Goal: Task Accomplishment & Management: Complete application form

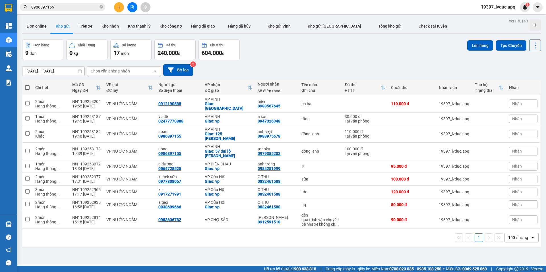
scroll to position [26, 0]
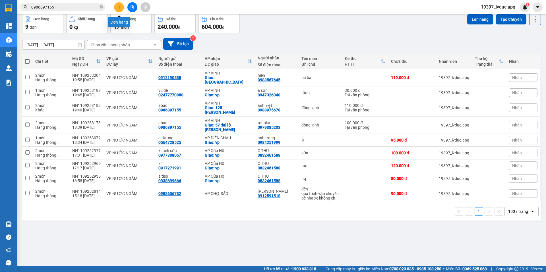
click at [118, 7] on icon "plus" at bounding box center [119, 7] width 3 height 0
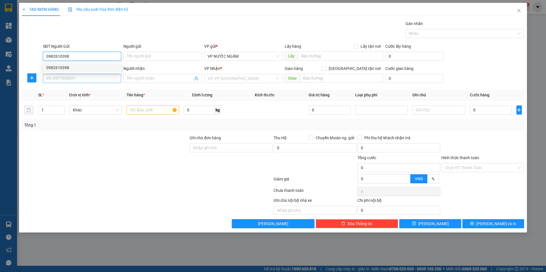
drag, startPoint x: 59, startPoint y: 67, endPoint x: 65, endPoint y: 80, distance: 14.3
click at [59, 67] on div "0982610398" at bounding box center [81, 68] width 71 height 6
type input "0982610398"
click at [65, 80] on input "SĐT Người Nhận" at bounding box center [82, 78] width 78 height 9
type input "0976493380"
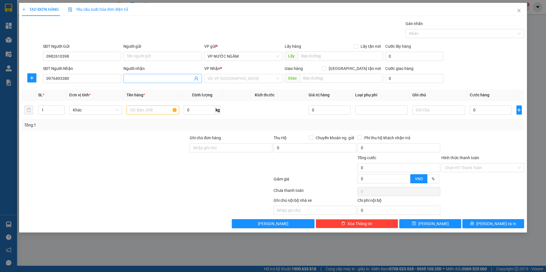
click at [156, 82] on span at bounding box center [163, 78] width 78 height 9
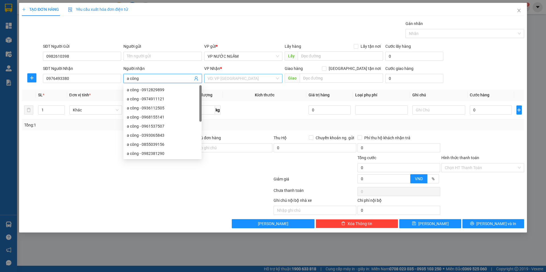
type input "a công"
click at [238, 78] on input "search" at bounding box center [241, 78] width 67 height 9
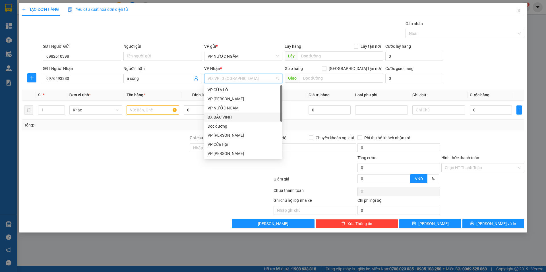
scroll to position [82, 0]
click at [223, 108] on div "VP VINH" at bounding box center [243, 108] width 71 height 6
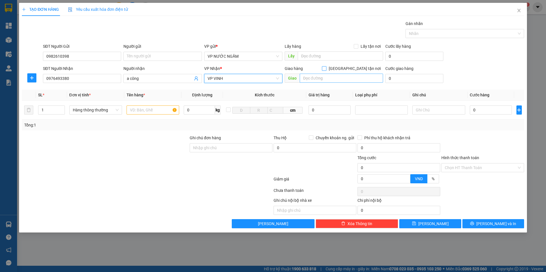
drag, startPoint x: 354, startPoint y: 67, endPoint x: 347, endPoint y: 78, distance: 12.6
click at [326, 70] on input "[GEOGRAPHIC_DATA][PERSON_NAME] nơi" at bounding box center [324, 68] width 4 height 4
checkbox input "true"
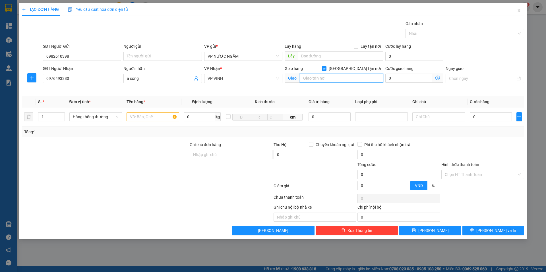
click at [344, 77] on input "text" at bounding box center [341, 78] width 83 height 9
type input "77 lê lợi (khách ra vp lấy)"
click at [140, 117] on input "text" at bounding box center [153, 116] width 53 height 9
type input "mũ bảo hộ"
click at [500, 118] on input "0" at bounding box center [491, 116] width 42 height 9
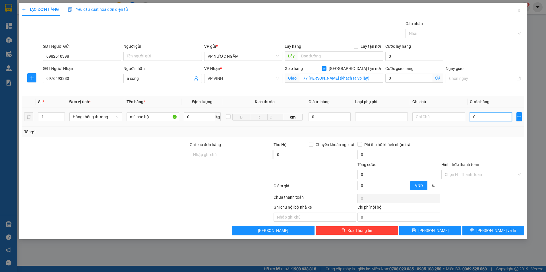
type input "4"
type input "40"
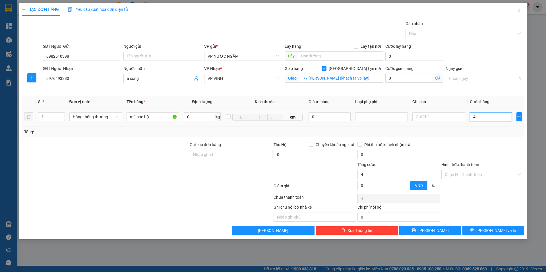
type input "40"
type input "40.000"
drag, startPoint x: 499, startPoint y: 136, endPoint x: 497, endPoint y: 169, distance: 33.3
click at [499, 137] on div "Tổng: 1" at bounding box center [273, 132] width 503 height 11
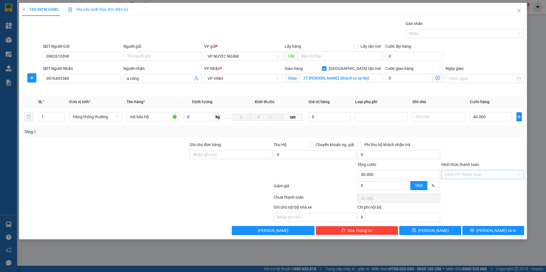
click at [494, 175] on input "Hình thức thanh toán" at bounding box center [481, 174] width 72 height 9
click at [481, 186] on div "Tại văn phòng" at bounding box center [483, 186] width 76 height 6
type input "0"
click at [498, 230] on span "[PERSON_NAME] và In" at bounding box center [497, 231] width 40 height 6
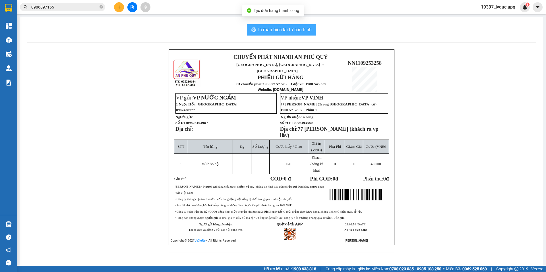
drag, startPoint x: 274, startPoint y: 28, endPoint x: 290, endPoint y: 37, distance: 18.7
click at [274, 29] on span "In mẫu biên lai tự cấu hình" at bounding box center [285, 29] width 54 height 7
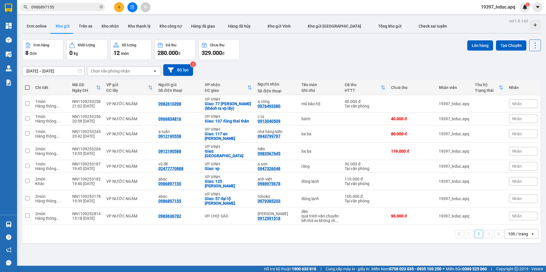
click at [329, 59] on div "Đơn hàng 8 đơn Khối lượng 0 kg Số lượng 12 món Đã thu 280.000 đ Chưa thu 329.00…" at bounding box center [281, 50] width 519 height 20
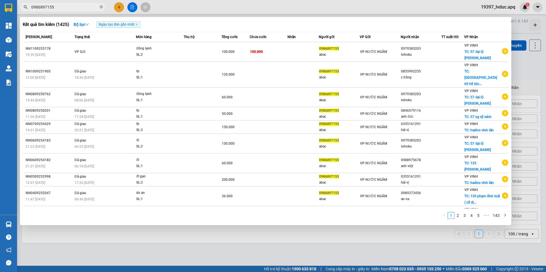
click at [71, 7] on input "0986897155" at bounding box center [64, 7] width 67 height 6
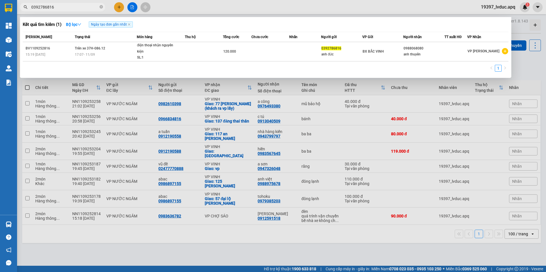
type input "0392786816"
click at [102, 6] on icon "close-circle" at bounding box center [101, 6] width 3 height 3
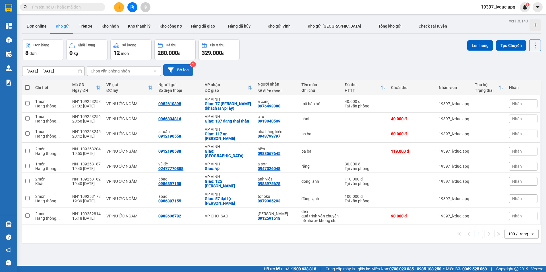
click at [184, 72] on button "Bộ lọc" at bounding box center [178, 70] width 30 height 12
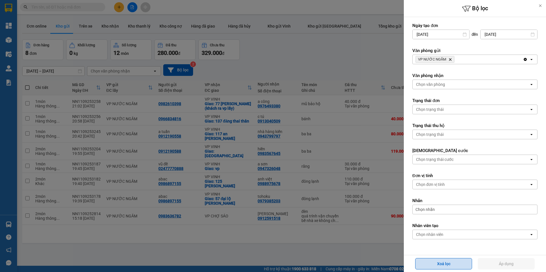
click at [424, 260] on button "Xoá lọc" at bounding box center [444, 263] width 57 height 11
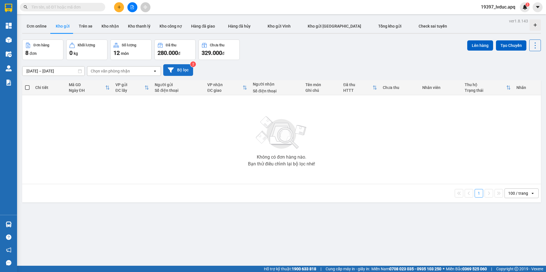
click at [172, 72] on icon at bounding box center [171, 69] width 6 height 5
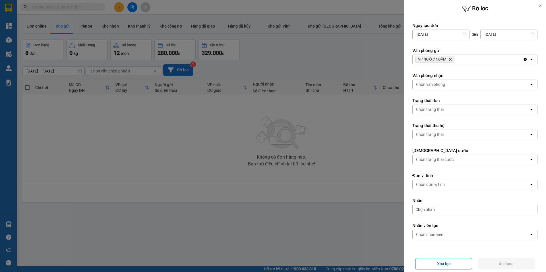
click at [161, 61] on div at bounding box center [273, 136] width 546 height 272
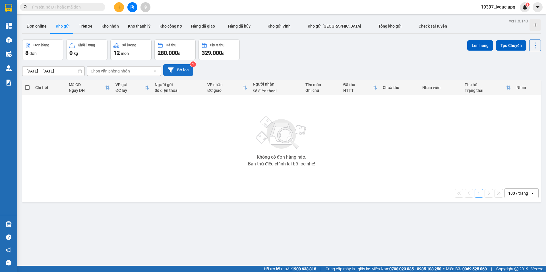
click at [176, 71] on button "Bộ lọc" at bounding box center [178, 70] width 30 height 12
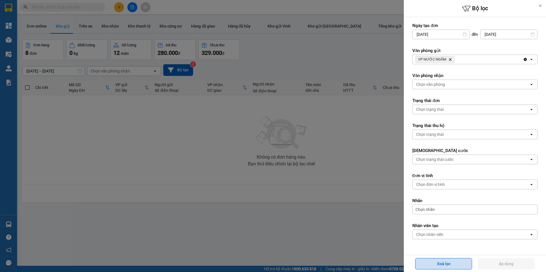
drag, startPoint x: 452, startPoint y: 260, endPoint x: 451, endPoint y: 265, distance: 5.2
click at [452, 261] on button "Xoá lọc" at bounding box center [444, 263] width 57 height 11
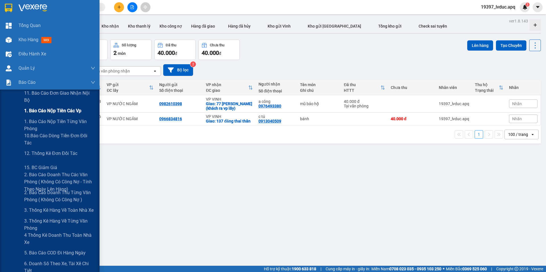
drag, startPoint x: 52, startPoint y: 106, endPoint x: 52, endPoint y: 110, distance: 4.0
click at [52, 107] on div "1. Báo cáo nộp tiền các vp" at bounding box center [59, 111] width 71 height 14
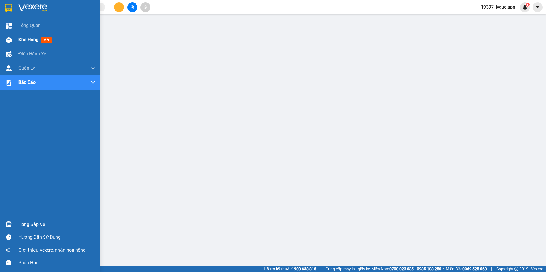
click at [30, 38] on span "Kho hàng" at bounding box center [29, 39] width 20 height 5
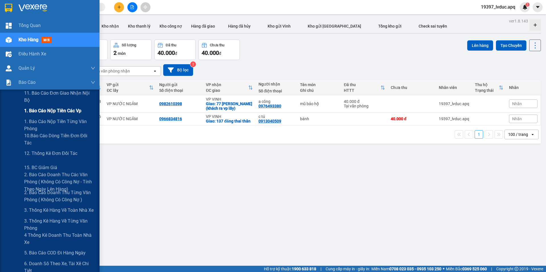
click at [22, 115] on div "1. Báo cáo nộp tiền các vp" at bounding box center [50, 111] width 100 height 14
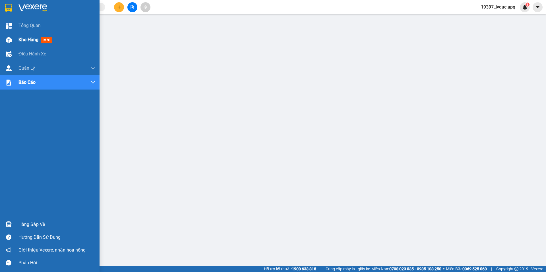
click at [17, 45] on div "Kho hàng mới" at bounding box center [50, 40] width 100 height 14
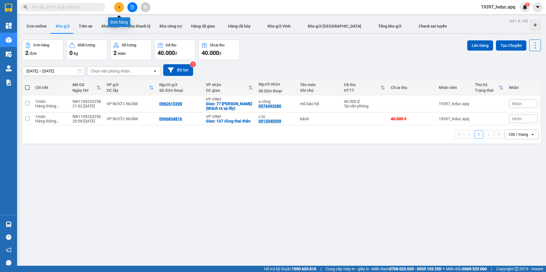
click at [116, 7] on button at bounding box center [119, 7] width 10 height 10
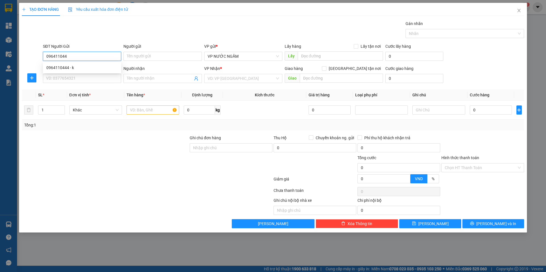
type input "0964110444"
click at [54, 68] on div "0964110444 - k" at bounding box center [81, 68] width 71 height 6
type input "k"
type input "0964110444"
click at [54, 78] on input "SĐT Người Nhận" at bounding box center [82, 78] width 78 height 9
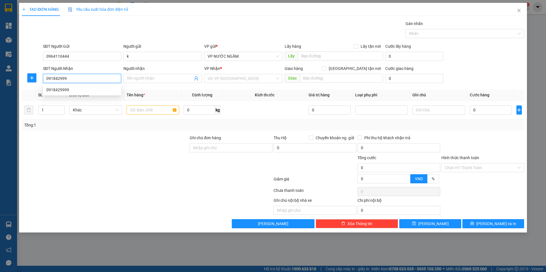
type input "0918429999"
click at [77, 89] on div "0918429999" at bounding box center [81, 90] width 71 height 6
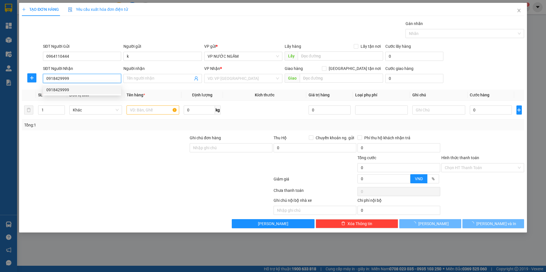
checkbox input "true"
type input "4 trần đăng ninh"
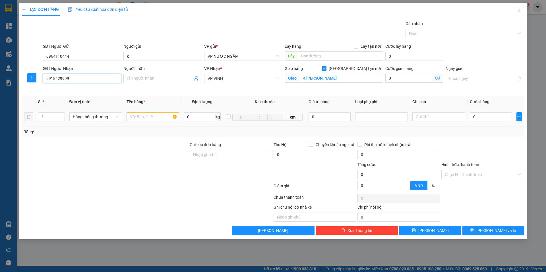
type input "0918429999"
click at [132, 117] on input "text" at bounding box center [153, 116] width 53 height 9
type input "cá"
type input "2"
click at [63, 114] on span "up" at bounding box center [61, 115] width 3 height 3
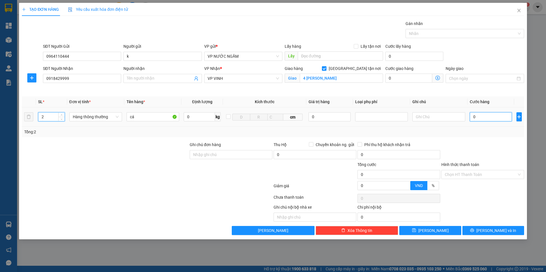
click at [478, 118] on input "0" at bounding box center [491, 116] width 42 height 9
type input "2"
type input "20"
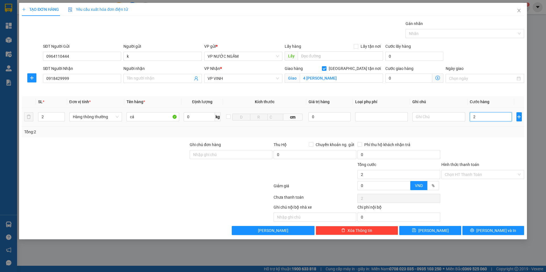
type input "20"
type input "200"
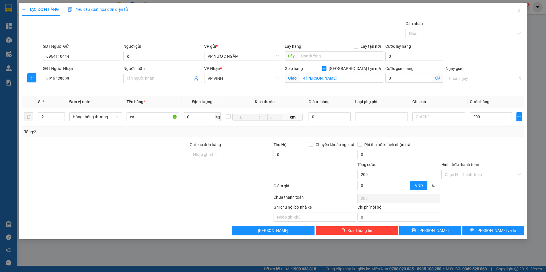
type input "200.000"
click at [459, 138] on div "Transit Pickup Surcharge Ids Transit Deliver Surcharge Ids Transit Deliver Surc…" at bounding box center [273, 127] width 503 height 215
click at [480, 231] on button "[PERSON_NAME] và In" at bounding box center [494, 230] width 62 height 9
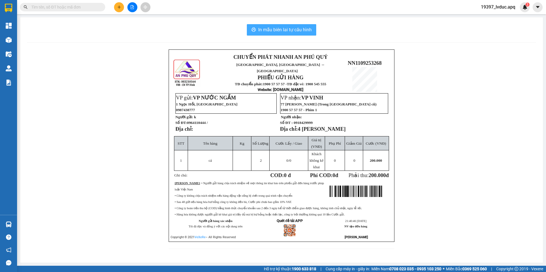
click at [289, 28] on span "In mẫu biên lai tự cấu hình" at bounding box center [285, 29] width 54 height 7
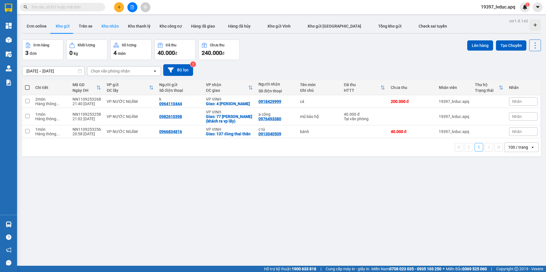
click at [108, 31] on button "Kho nhận" at bounding box center [110, 26] width 26 height 14
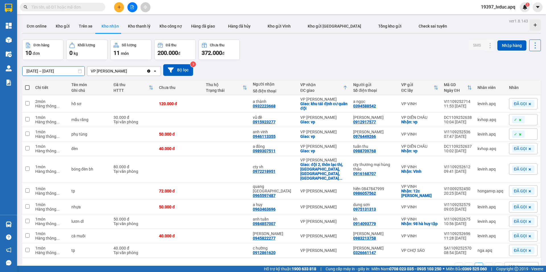
click at [71, 73] on input "11/09/2025 – 11/09/2025" at bounding box center [53, 71] width 62 height 9
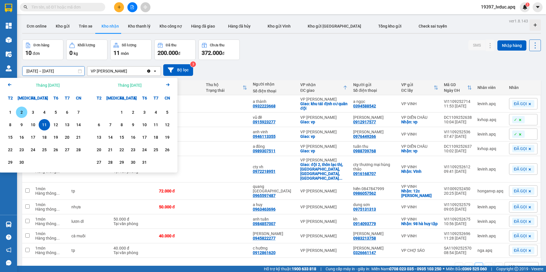
click at [13, 113] on div "1" at bounding box center [10, 112] width 8 height 7
click at [43, 122] on div "11" at bounding box center [44, 125] width 8 height 7
type input "01/09/2025 – 11/09/2025"
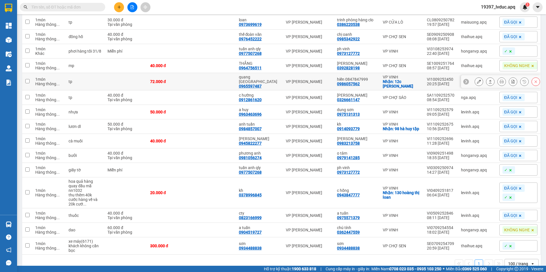
scroll to position [229, 0]
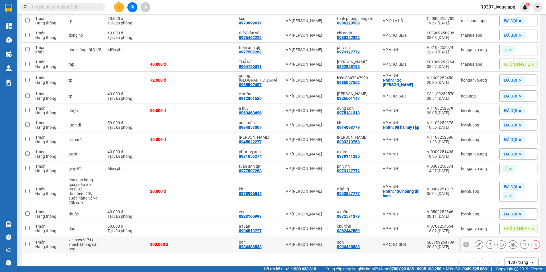
click at [188, 237] on td "300.000 đ" at bounding box center [169, 244] width 44 height 17
checkbox input "true"
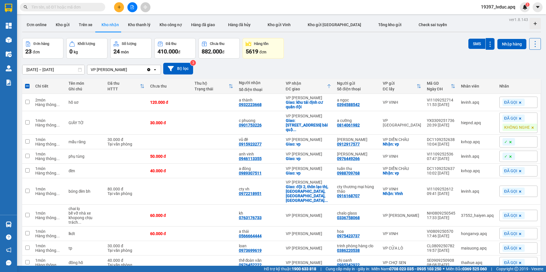
scroll to position [0, 0]
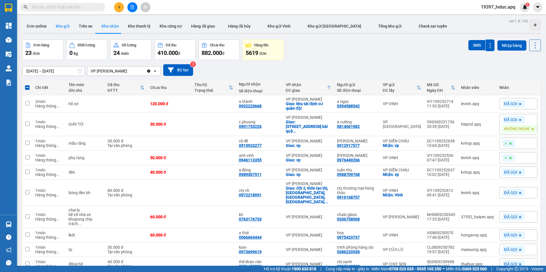
click at [57, 28] on button "Kho gửi" at bounding box center [62, 26] width 23 height 14
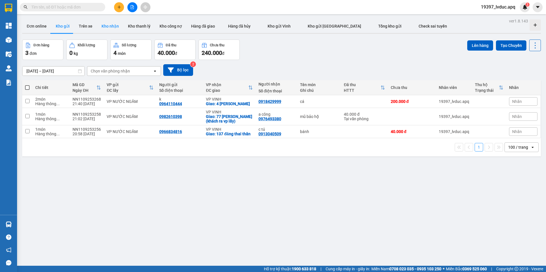
click at [108, 28] on button "Kho nhận" at bounding box center [110, 26] width 26 height 14
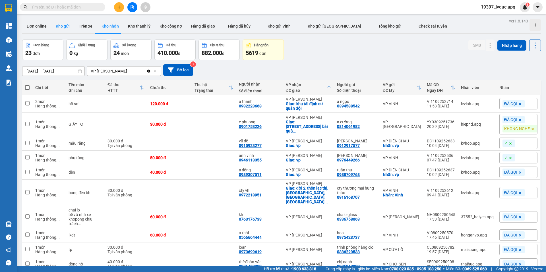
click at [59, 22] on button "Kho gửi" at bounding box center [62, 26] width 23 height 14
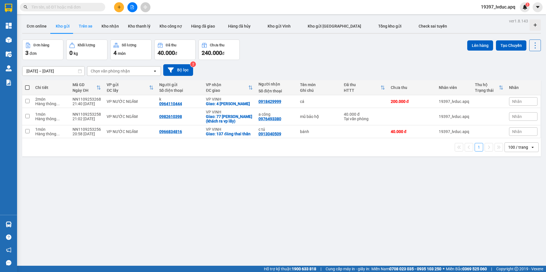
click at [90, 26] on button "Trên xe" at bounding box center [85, 26] width 23 height 14
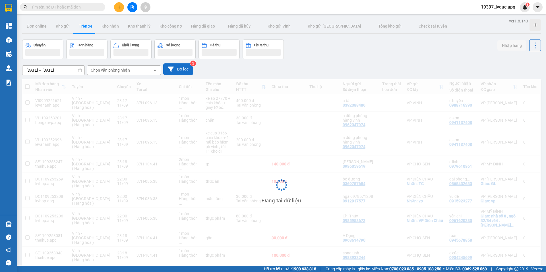
click at [178, 72] on button "Bộ lọc" at bounding box center [178, 69] width 30 height 12
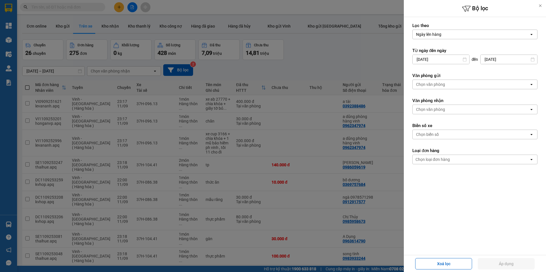
click at [444, 83] on div "Chọn văn phòng" at bounding box center [430, 85] width 29 height 6
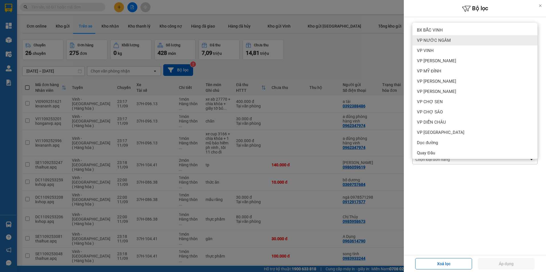
click at [440, 41] on span "VP NƯỚC NGẦM" at bounding box center [434, 41] width 34 height 6
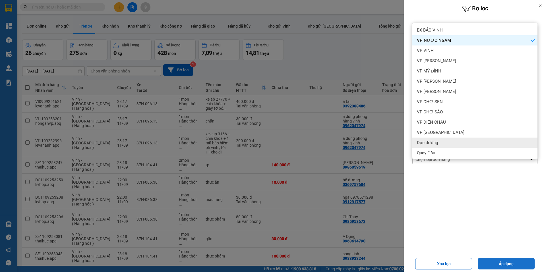
drag, startPoint x: 513, startPoint y: 262, endPoint x: 509, endPoint y: 260, distance: 3.4
click at [512, 262] on button "Áp dụng" at bounding box center [506, 263] width 57 height 11
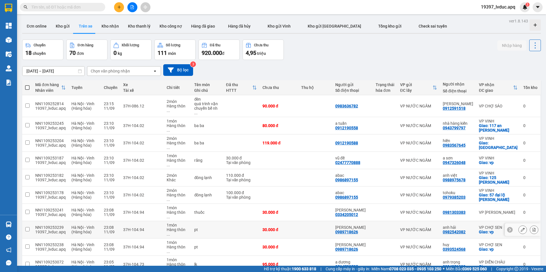
scroll to position [26, 0]
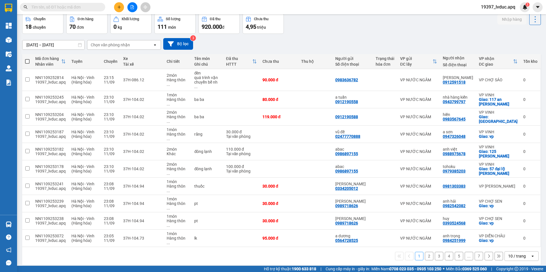
click at [511, 254] on div "10 / trang" at bounding box center [518, 257] width 18 height 6
click at [508, 215] on div "100 / trang" at bounding box center [518, 212] width 34 height 10
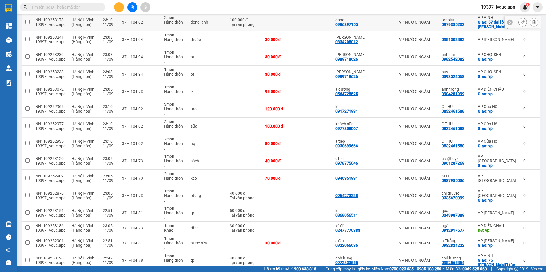
scroll to position [112, 0]
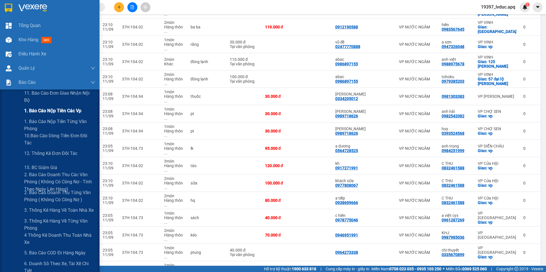
click at [65, 112] on span "1. Báo cáo nộp tiền các vp" at bounding box center [52, 110] width 57 height 7
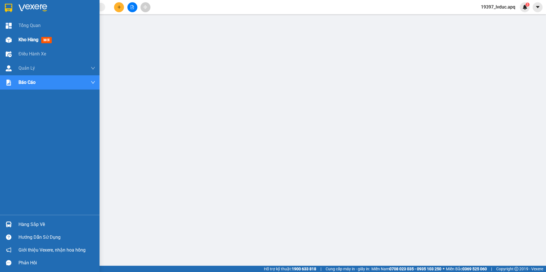
drag, startPoint x: 11, startPoint y: 43, endPoint x: 33, endPoint y: 40, distance: 22.7
click at [11, 43] on div at bounding box center [9, 40] width 10 height 10
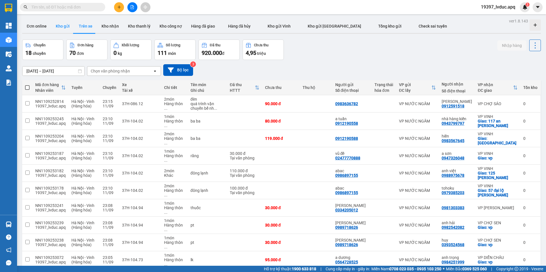
click at [58, 28] on button "Kho gửi" at bounding box center [62, 26] width 23 height 14
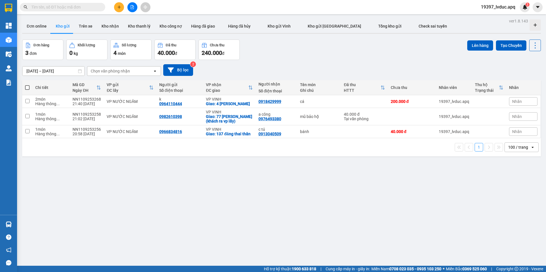
click at [477, 201] on div "ver 1.8.143 Đơn online Kho gửi Trên xe Kho nhận Kho thanh lý Kho công nợ Hàng đ…" at bounding box center [282, 153] width 524 height 272
click at [120, 9] on icon "plus" at bounding box center [119, 7] width 4 height 4
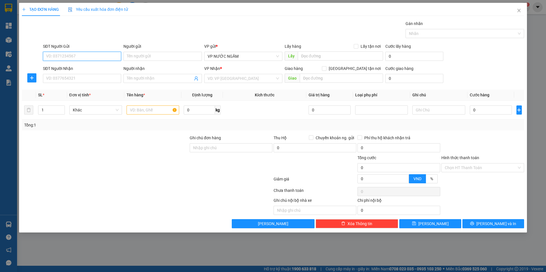
click at [100, 57] on input "SĐT Người Gửi" at bounding box center [82, 56] width 78 height 9
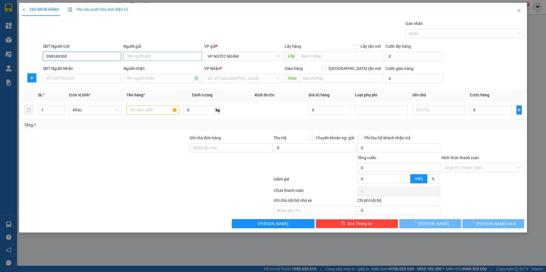
type input "0983493689"
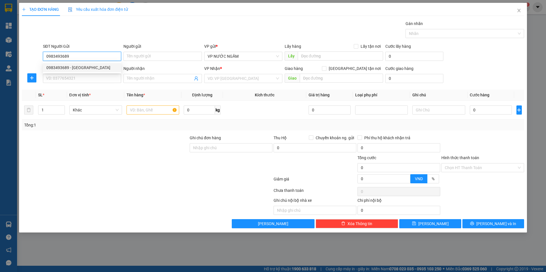
drag, startPoint x: 57, startPoint y: 67, endPoint x: 54, endPoint y: 75, distance: 8.0
click at [57, 68] on div "0983493689 - [GEOGRAPHIC_DATA]" at bounding box center [81, 68] width 71 height 6
type input "[GEOGRAPHIC_DATA]"
type input "0983493689"
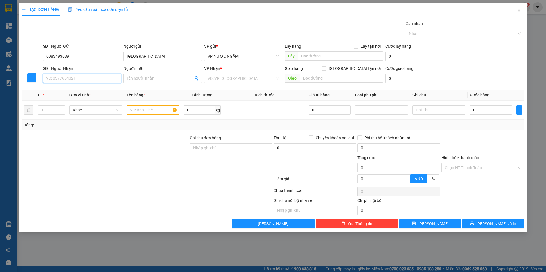
click at [55, 79] on input "SĐT Người Nhận" at bounding box center [82, 78] width 78 height 9
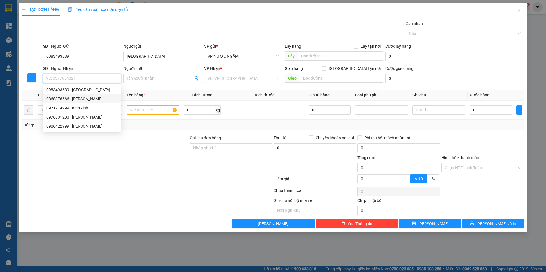
drag, startPoint x: 81, startPoint y: 101, endPoint x: 73, endPoint y: 97, distance: 9.0
click at [81, 101] on div "0868376666 - [PERSON_NAME]" at bounding box center [81, 99] width 71 height 6
type input "0868376666"
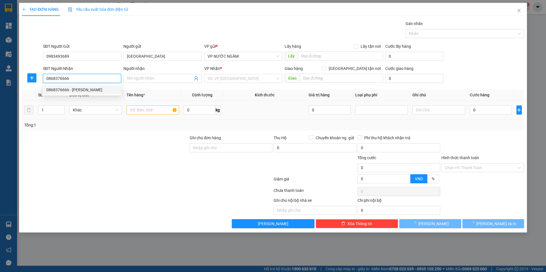
type input "[PERSON_NAME]"
checkbox input "true"
type input "77 nguyễn du trung đô"
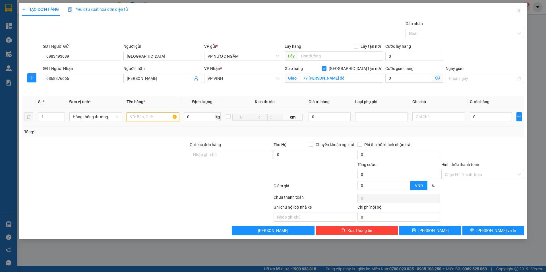
click at [133, 119] on input "text" at bounding box center [153, 116] width 53 height 9
click at [374, 118] on div at bounding box center [382, 117] width 50 height 7
type input "lk"
drag, startPoint x: 371, startPoint y: 121, endPoint x: 325, endPoint y: 119, distance: 45.9
click at [367, 127] on div "Hàng giá trị cao" at bounding box center [382, 128] width 46 height 6
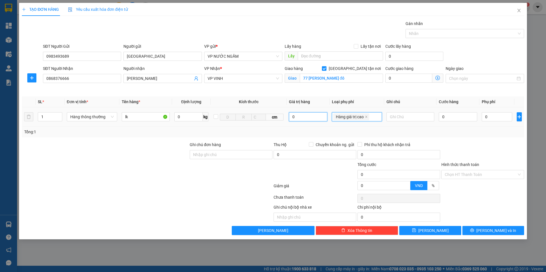
click at [321, 118] on input "0" at bounding box center [308, 116] width 38 height 9
type input "2.000.000"
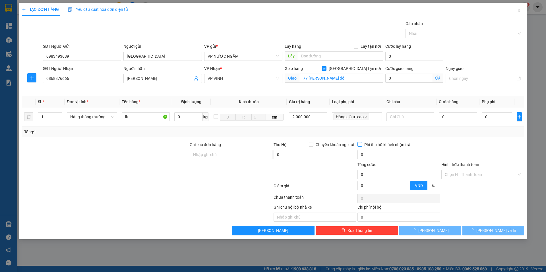
click at [366, 143] on span "Phí thu hộ khách nhận trả" at bounding box center [387, 145] width 51 height 6
click at [362, 143] on input "Phí thu hộ khách nhận trả" at bounding box center [360, 144] width 4 height 4
click at [448, 122] on div "0" at bounding box center [458, 116] width 39 height 11
click at [361, 145] on input "Phí thu hộ khách nhận trả" at bounding box center [360, 144] width 4 height 4
checkbox input "false"
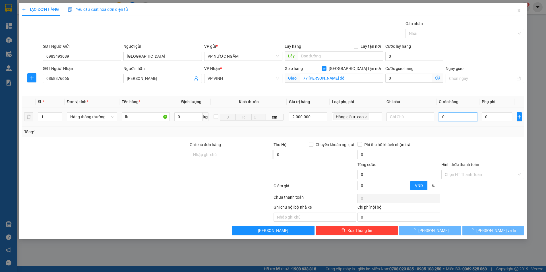
click at [441, 119] on input "0" at bounding box center [458, 116] width 39 height 9
type input "6"
type input "60"
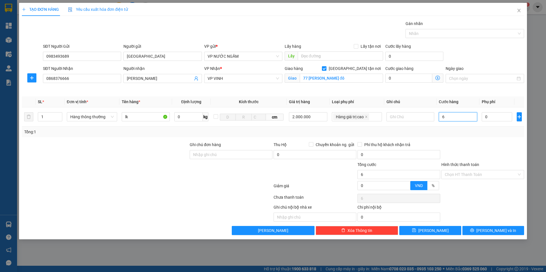
type input "60"
type input "60.000"
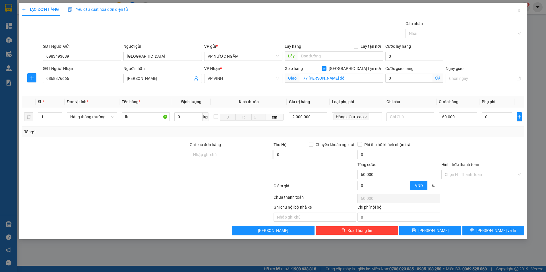
drag, startPoint x: 315, startPoint y: 144, endPoint x: 367, endPoint y: 139, distance: 52.6
click at [319, 147] on span "Chuyển khoản ng. gửi" at bounding box center [335, 145] width 43 height 6
click at [478, 118] on td "60.000" at bounding box center [458, 117] width 43 height 19
click at [487, 112] on input "0" at bounding box center [497, 116] width 30 height 9
type input "60.001"
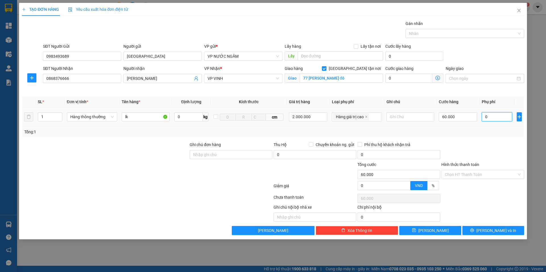
type input "60.001"
type input "1"
type input "60.010"
type input "100"
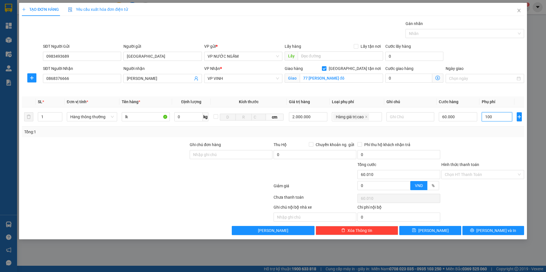
type input "60.100"
type input "60.010"
type input "10"
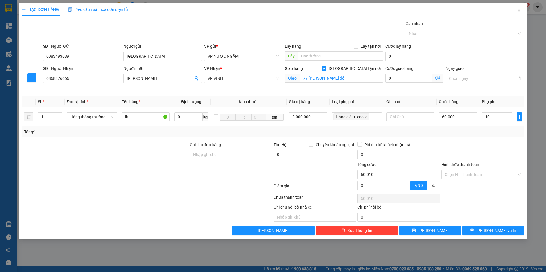
type input "70.000"
type input "10.000"
click at [488, 135] on div "Tổng: 1" at bounding box center [273, 132] width 503 height 11
drag, startPoint x: 463, startPoint y: 164, endPoint x: 462, endPoint y: 175, distance: 10.8
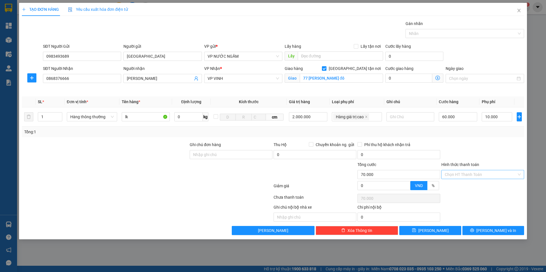
click at [463, 171] on div "Hình thức thanh toán Chọn HT Thanh Toán" at bounding box center [483, 172] width 83 height 20
drag, startPoint x: 462, startPoint y: 175, endPoint x: 461, endPoint y: 178, distance: 3.9
click at [462, 175] on input "Hình thức thanh toán" at bounding box center [481, 174] width 72 height 9
click at [457, 181] on div "Transit Pickup Surcharge Ids Transit Deliver Surcharge Ids Transit Deliver Surc…" at bounding box center [273, 127] width 503 height 215
click at [471, 180] on div "Hình thức thanh toán Chọn HT Thanh Toán" at bounding box center [483, 172] width 83 height 20
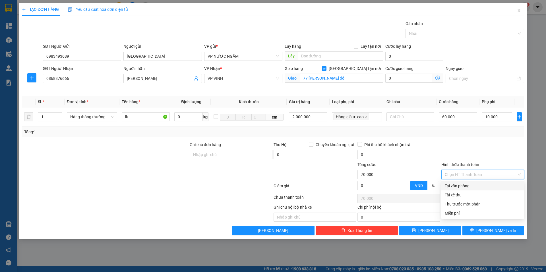
click at [468, 184] on div "Tại văn phòng" at bounding box center [483, 186] width 76 height 6
type input "0"
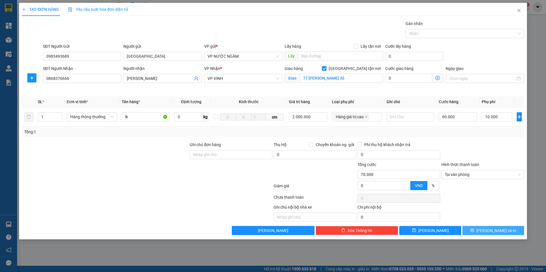
click at [482, 230] on button "[PERSON_NAME] và In" at bounding box center [494, 230] width 62 height 9
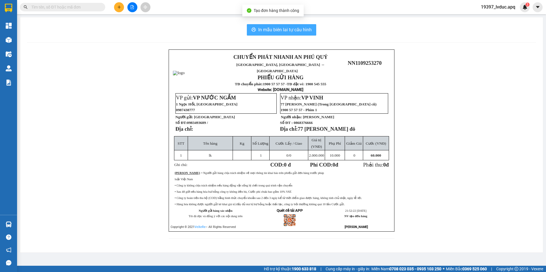
click at [257, 24] on button "In mẫu biên lai tự cấu hình" at bounding box center [281, 29] width 69 height 11
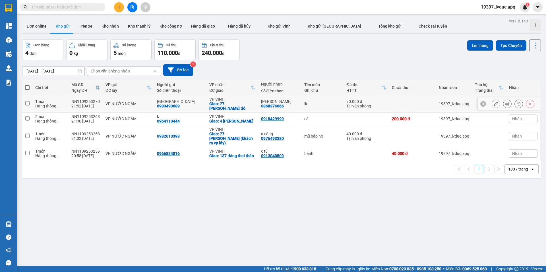
click at [163, 105] on div "0983493689" at bounding box center [168, 106] width 23 height 5
copy div "0983493689"
click at [67, 8] on input "text" at bounding box center [64, 7] width 67 height 6
click at [189, 67] on button "Bộ lọc" at bounding box center [178, 70] width 30 height 12
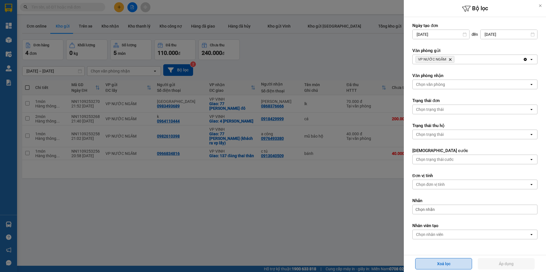
click at [430, 260] on button "Xoá lọc" at bounding box center [444, 263] width 57 height 11
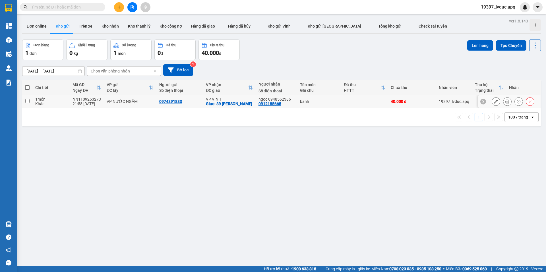
click at [289, 98] on div "ngọc 0948562386" at bounding box center [277, 99] width 36 height 5
checkbox input "true"
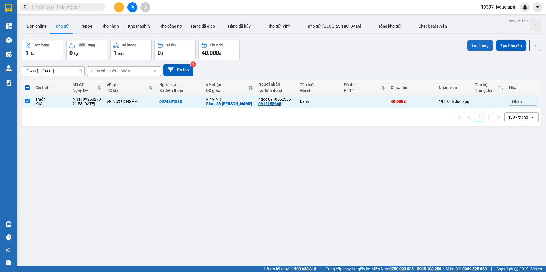
click at [471, 43] on button "Lên hàng" at bounding box center [481, 45] width 26 height 10
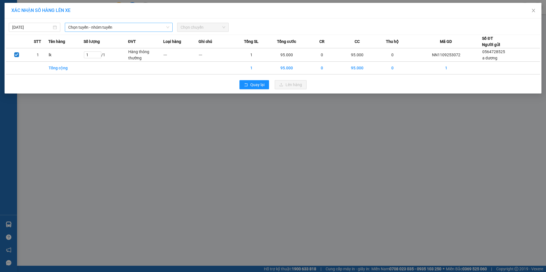
click at [87, 27] on span "Chọn tuyến - nhóm tuyến" at bounding box center [118, 27] width 101 height 9
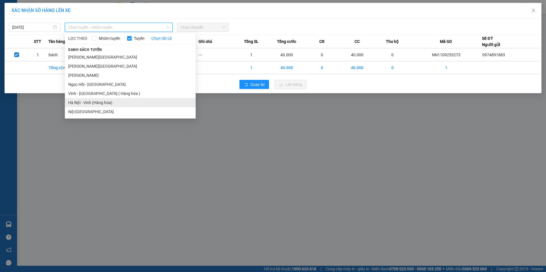
click at [97, 102] on li "Hà Nội - Vinh (Hàng hóa)" at bounding box center [130, 102] width 131 height 9
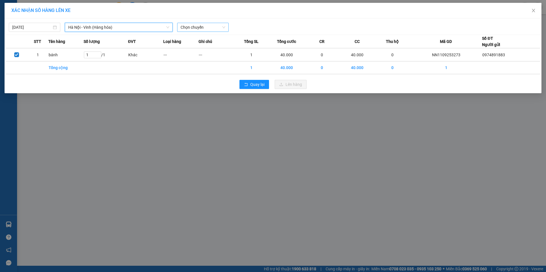
click at [208, 27] on span "Chọn chuyến" at bounding box center [203, 27] width 45 height 9
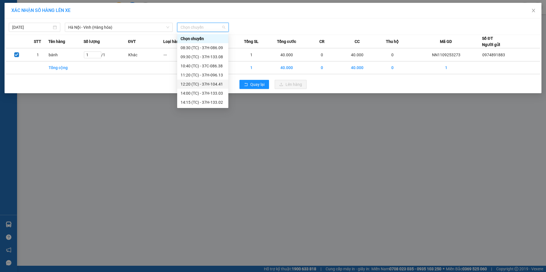
scroll to position [91, 0]
click at [217, 49] on div "22:40 (TC) - 37H-133.00" at bounding box center [203, 48] width 44 height 6
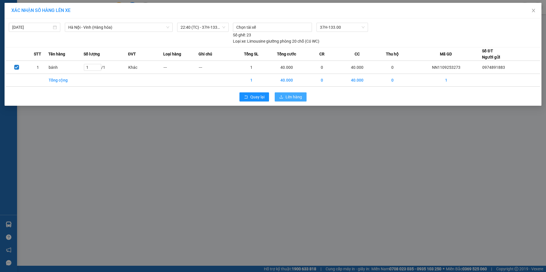
click at [285, 95] on button "Lên hàng" at bounding box center [291, 97] width 32 height 9
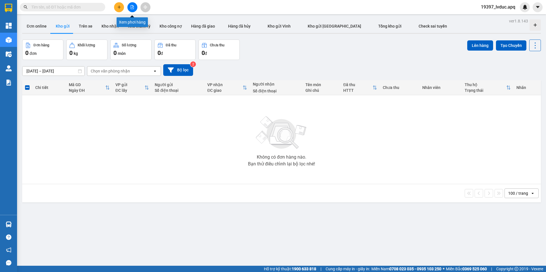
drag, startPoint x: 133, startPoint y: 7, endPoint x: 136, endPoint y: 13, distance: 6.5
click at [133, 8] on icon "file-add" at bounding box center [132, 7] width 4 height 4
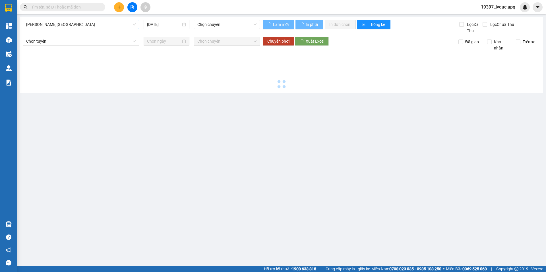
click at [113, 24] on span "[PERSON_NAME][GEOGRAPHIC_DATA]" at bounding box center [81, 24] width 110 height 9
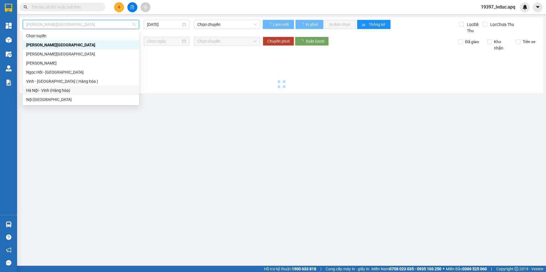
click at [85, 91] on div "Hà Nội - Vinh (Hàng hóa)" at bounding box center [81, 90] width 110 height 6
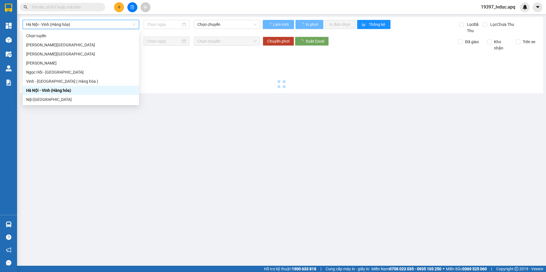
type input "[DATE]"
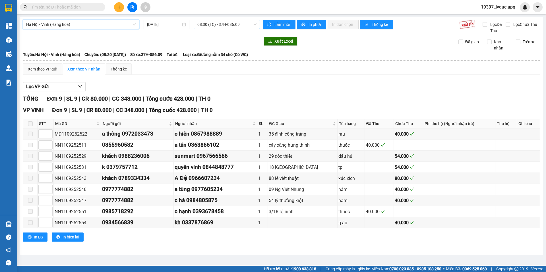
click at [241, 25] on span "08:30 (TC) - 37H-086.09" at bounding box center [227, 24] width 59 height 9
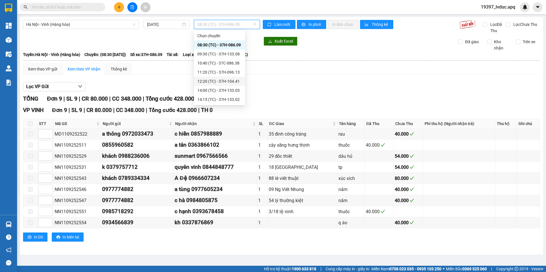
scroll to position [100, 0]
click at [235, 53] on div "22:51 (TC) - 37H-104.81" at bounding box center [220, 54] width 44 height 6
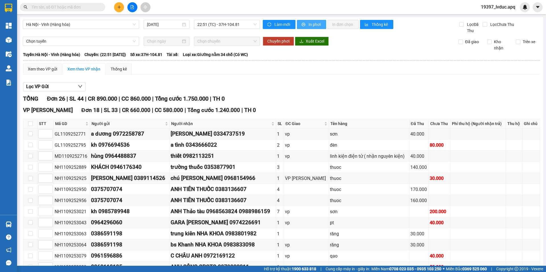
click at [319, 22] on span "In phơi" at bounding box center [315, 24] width 13 height 6
click at [250, 24] on span "22:51 (TC) - 37H-104.81" at bounding box center [227, 24] width 59 height 9
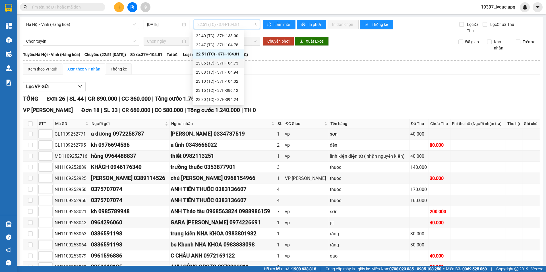
click at [231, 64] on div "23:05 (TC) - 37H-104.73" at bounding box center [218, 63] width 44 height 6
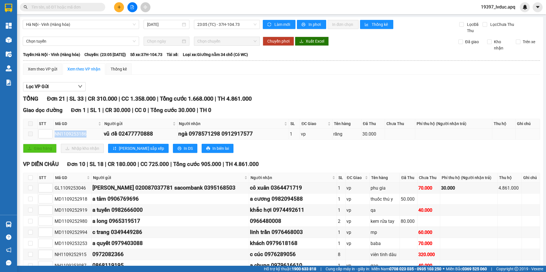
drag, startPoint x: 56, startPoint y: 134, endPoint x: 101, endPoint y: 135, distance: 45.0
click at [101, 135] on div "NN1109253186" at bounding box center [78, 134] width 47 height 7
click at [75, 7] on input "text" at bounding box center [64, 7] width 67 height 6
paste input "NN1109253186"
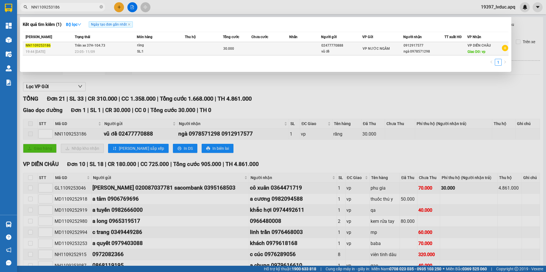
type input "NN1109253186"
click at [256, 52] on td at bounding box center [271, 48] width 38 height 13
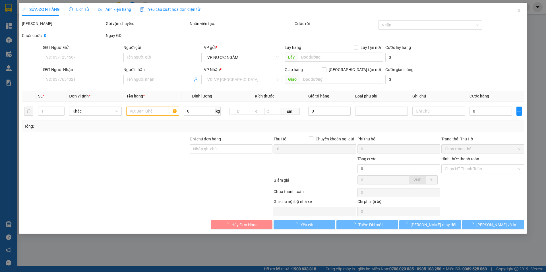
type input "02477770888"
type input "vũ đề"
type input "0912917577"
type input "ngà 0978571298"
type input "vp"
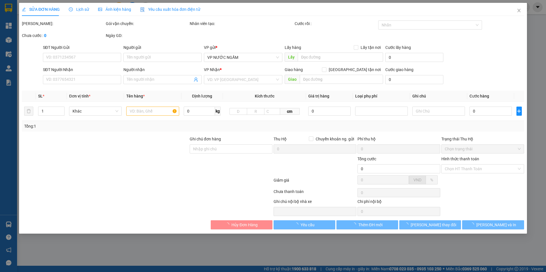
type input "30.000"
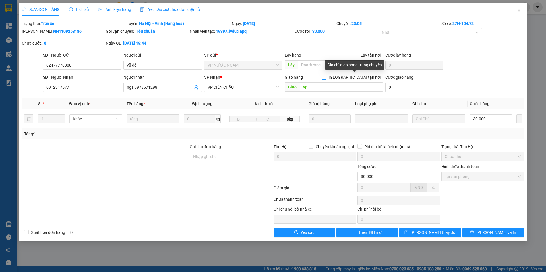
drag, startPoint x: 354, startPoint y: 78, endPoint x: 361, endPoint y: 114, distance: 37.2
click at [326, 78] on input "[GEOGRAPHIC_DATA][PERSON_NAME] nơi" at bounding box center [324, 77] width 4 height 4
checkbox input "true"
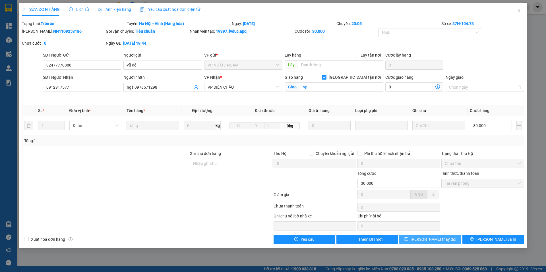
click at [429, 239] on span "Lưu thay đổi" at bounding box center [434, 240] width 46 height 6
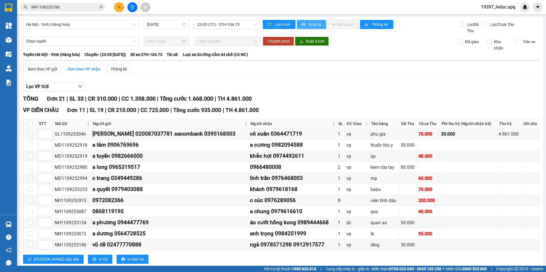
click at [309, 25] on span "In phơi" at bounding box center [315, 24] width 13 height 6
click at [238, 27] on span "23:05 (TC) - 37H-104.73" at bounding box center [227, 24] width 59 height 9
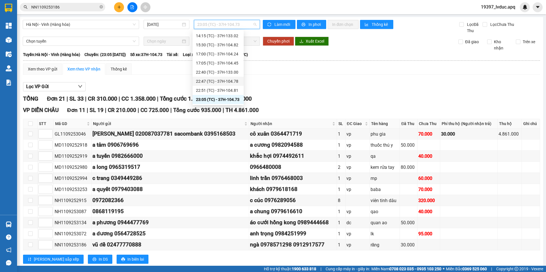
scroll to position [100, 0]
click at [214, 74] on div "23:08 (TC) - 37H-104.94" at bounding box center [218, 72] width 44 height 6
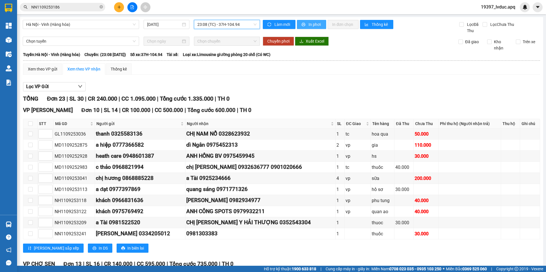
click at [305, 25] on button "In phơi" at bounding box center [311, 24] width 29 height 9
click at [245, 25] on span "23:08 (TC) - 37H-104.94" at bounding box center [227, 24] width 59 height 9
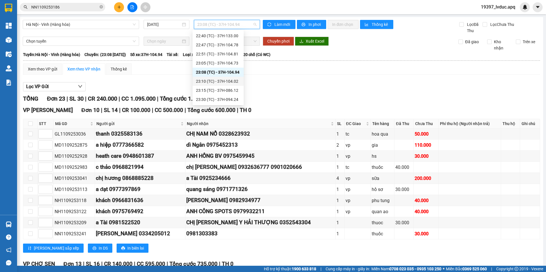
click at [232, 81] on div "23:10 (TC) - 37H-104.02" at bounding box center [218, 81] width 44 height 6
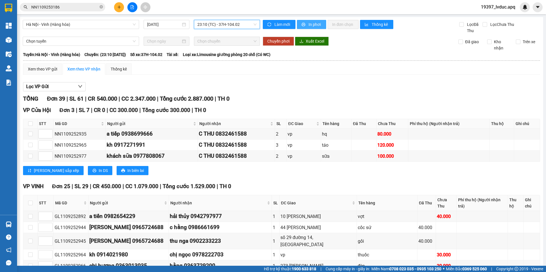
click at [303, 28] on div "Làm mới In phơi In đơn chọn Thống kê" at bounding box center [361, 27] width 197 height 14
click at [309, 24] on span "In phơi" at bounding box center [315, 24] width 13 height 6
click at [240, 24] on span "23:10 (TC) - 37H-104.02" at bounding box center [227, 24] width 59 height 9
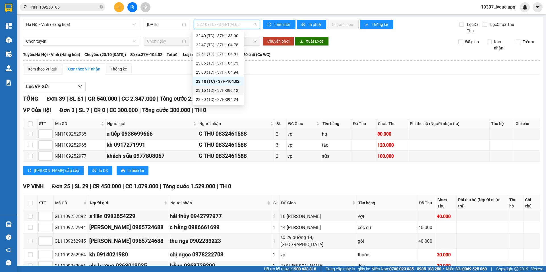
click at [231, 90] on div "23:15 (TC) - 37H-086.12" at bounding box center [218, 90] width 44 height 6
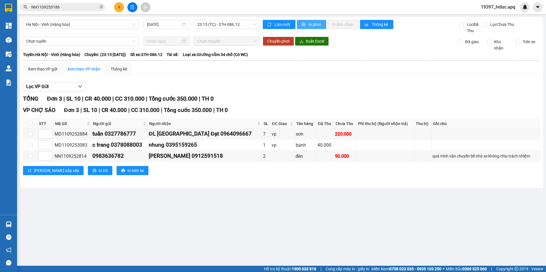
drag, startPoint x: 307, startPoint y: 23, endPoint x: 313, endPoint y: 26, distance: 6.6
click at [307, 23] on button "In phơi" at bounding box center [311, 24] width 29 height 9
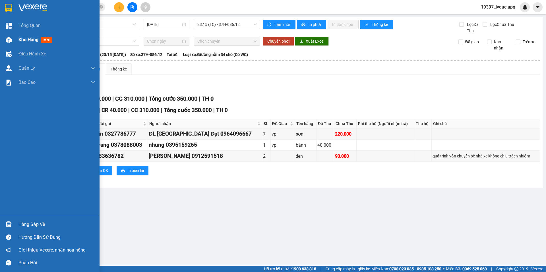
click at [23, 38] on span "Kho hàng" at bounding box center [29, 39] width 20 height 5
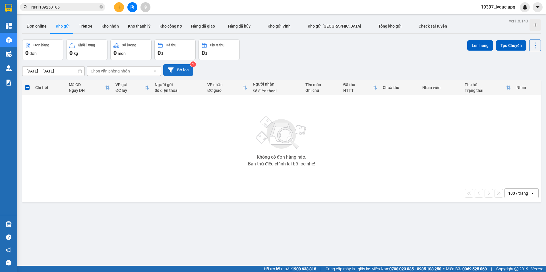
click at [181, 73] on button "Bộ lọc" at bounding box center [178, 70] width 30 height 12
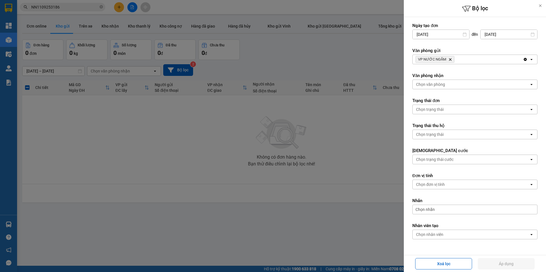
click at [367, 52] on div at bounding box center [273, 136] width 546 height 272
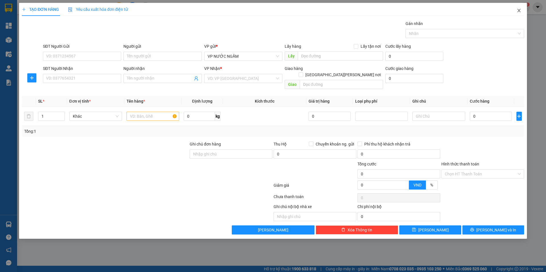
click at [523, 10] on span "Close" at bounding box center [519, 11] width 16 height 16
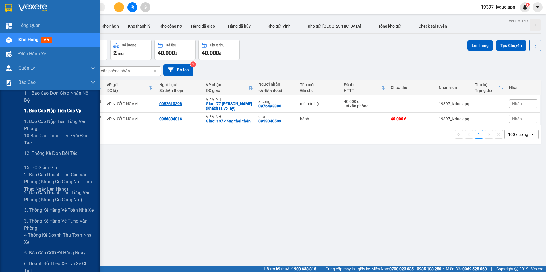
click at [21, 116] on div "1. Báo cáo nộp tiền các vp" at bounding box center [50, 111] width 100 height 14
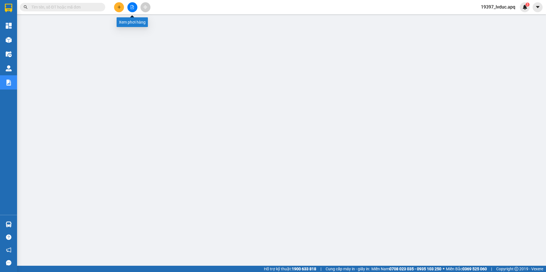
click at [133, 10] on button at bounding box center [133, 7] width 10 height 10
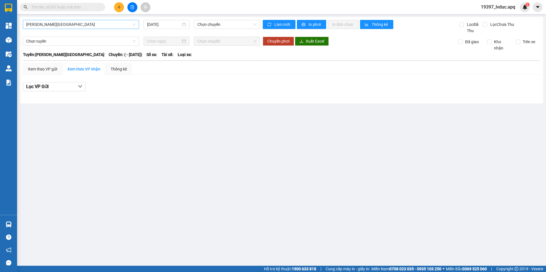
click at [104, 23] on span "[PERSON_NAME][GEOGRAPHIC_DATA]" at bounding box center [81, 24] width 110 height 9
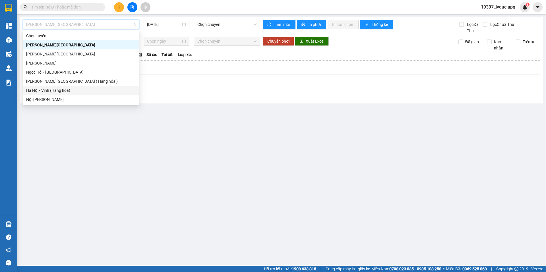
click at [78, 90] on div "Hà Nội - Vinh (Hàng hóa)" at bounding box center [81, 90] width 110 height 6
type input "[DATE]"
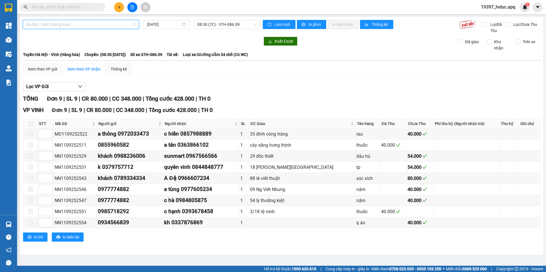
click at [99, 27] on span "Hà Nội - Vinh (Hàng hóa)" at bounding box center [81, 24] width 110 height 9
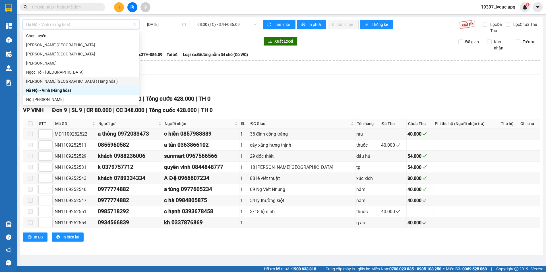
click at [71, 82] on div "[PERSON_NAME][GEOGRAPHIC_DATA] ( Hàng hóa )" at bounding box center [81, 81] width 110 height 6
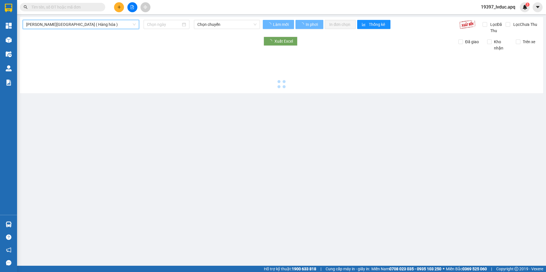
type input "[DATE]"
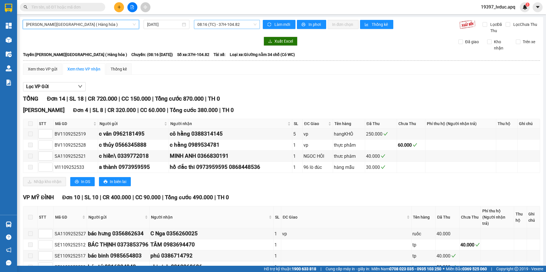
click at [226, 22] on span "08:16 (TC) - 37H-104.82" at bounding box center [227, 24] width 59 height 9
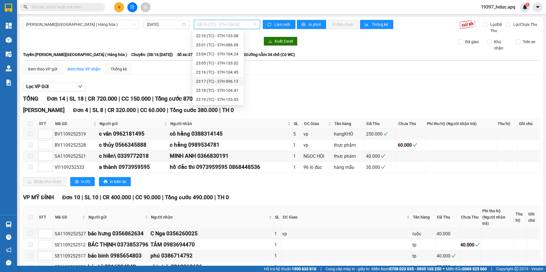
scroll to position [34, 0]
click at [204, 77] on div "17:07 (TC) - 37H-086.12" at bounding box center [218, 74] width 44 height 6
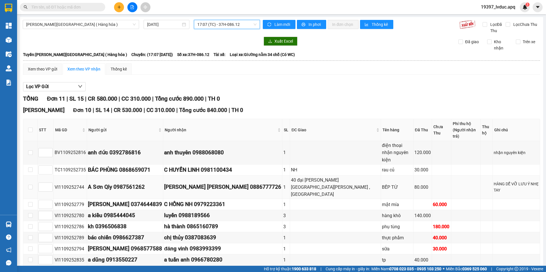
scroll to position [57, 0]
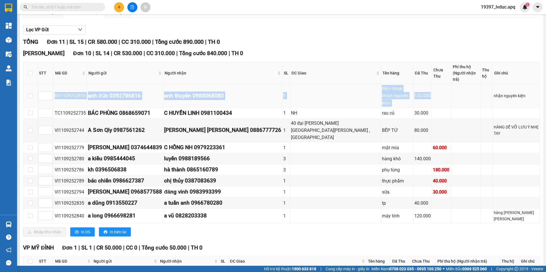
drag, startPoint x: 53, startPoint y: 77, endPoint x: 424, endPoint y: 74, distance: 370.9
click at [424, 84] on tr "BV1109252816 [PERSON_NAME] đức 0392786816 [PERSON_NAME] 0988068080 1 điện thoại…" at bounding box center [281, 95] width 517 height 23
click at [118, 5] on button at bounding box center [119, 7] width 10 height 10
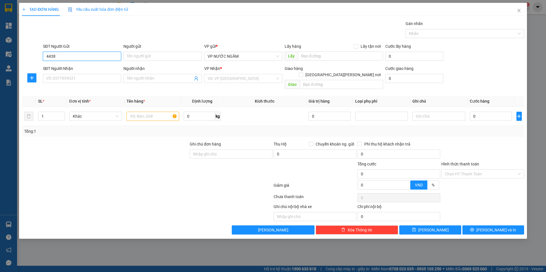
click at [73, 56] on input "4438" at bounding box center [82, 56] width 78 height 9
click at [71, 68] on div "0366144438 - đức ql [GEOGRAPHIC_DATA]" at bounding box center [84, 68] width 76 height 6
type input "0366144438"
type input "đức ql [GEOGRAPHIC_DATA]"
type input "0366144438"
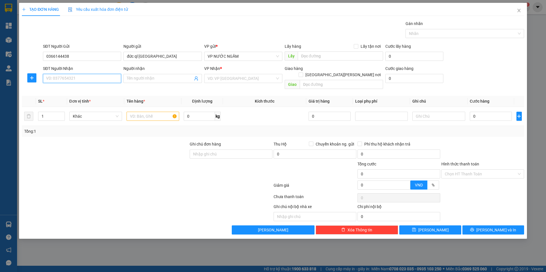
click at [75, 75] on input "SĐT Người Nhận" at bounding box center [82, 78] width 78 height 9
click at [70, 91] on div "0979004397 - [PERSON_NAME] [PERSON_NAME]" at bounding box center [89, 90] width 87 height 6
type input "0979004397"
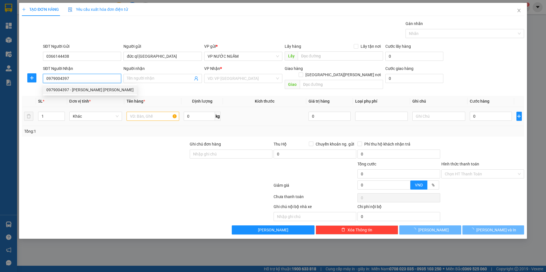
type input "thúy kế toán"
checkbox input "true"
type input "vp"
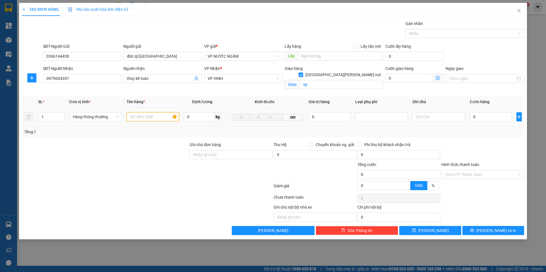
click at [149, 114] on input "text" at bounding box center [153, 116] width 53 height 9
type input "phơi hàng"
drag, startPoint x: 457, startPoint y: 177, endPoint x: 449, endPoint y: 193, distance: 17.7
click at [456, 177] on input "Hình thức thanh toán" at bounding box center [481, 174] width 72 height 9
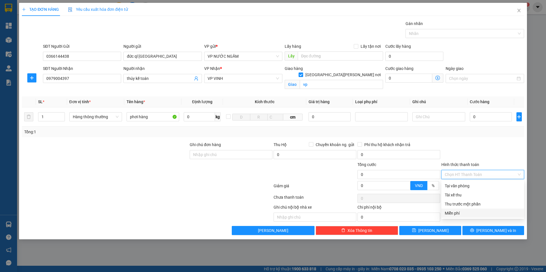
click at [452, 212] on div "Miễn phí" at bounding box center [483, 213] width 76 height 6
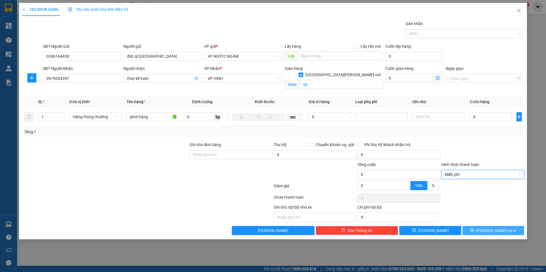
click at [473, 230] on button "[PERSON_NAME] và In" at bounding box center [494, 230] width 62 height 9
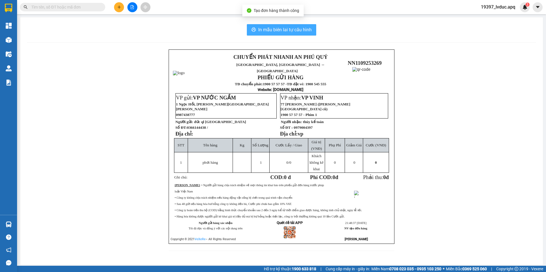
drag, startPoint x: 257, startPoint y: 35, endPoint x: 285, endPoint y: 30, distance: 28.8
click at [257, 38] on div "In mẫu biên lai tự [PERSON_NAME] CHUYỂN PHÁT NHANH AN [GEOGRAPHIC_DATA][PERSON_…" at bounding box center [281, 141] width 523 height 248
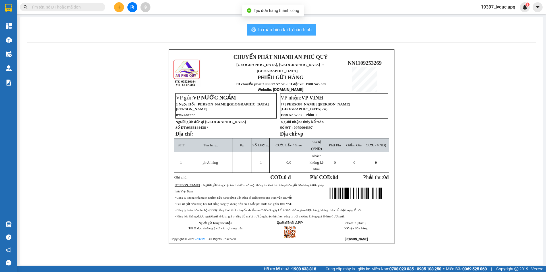
click at [293, 26] on button "In mẫu biên lai tự cấu hình" at bounding box center [281, 29] width 69 height 11
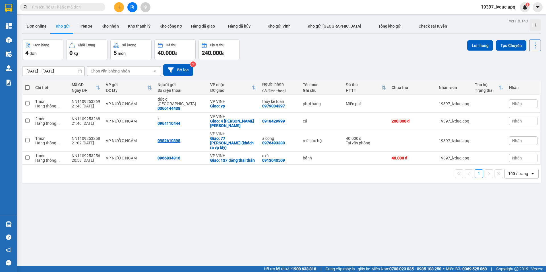
drag, startPoint x: 423, startPoint y: 153, endPoint x: 424, endPoint y: 220, distance: 66.9
drag, startPoint x: 424, startPoint y: 220, endPoint x: 320, endPoint y: 96, distance: 162.1
click at [320, 96] on td "phơi hàng" at bounding box center [321, 103] width 43 height 17
checkbox input "true"
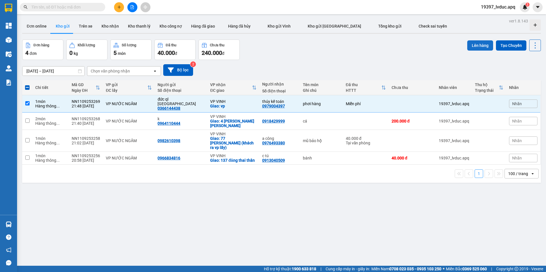
click at [477, 48] on button "Lên hàng" at bounding box center [481, 45] width 26 height 10
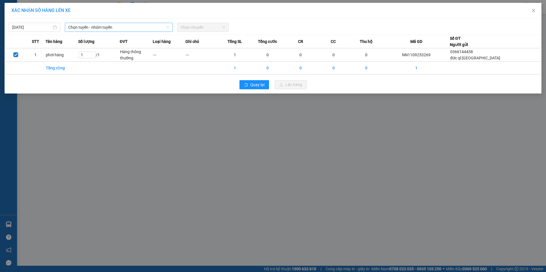
click at [87, 27] on span "Chọn tuyến - nhóm tuyến" at bounding box center [118, 27] width 101 height 9
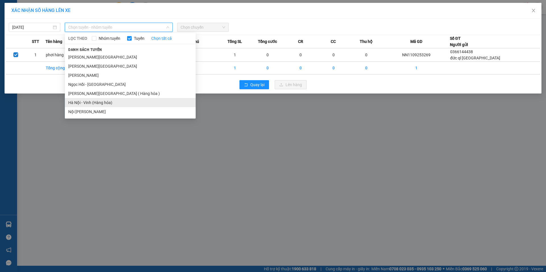
click at [87, 103] on li "Hà Nội - Vinh (Hàng hóa)" at bounding box center [130, 102] width 131 height 9
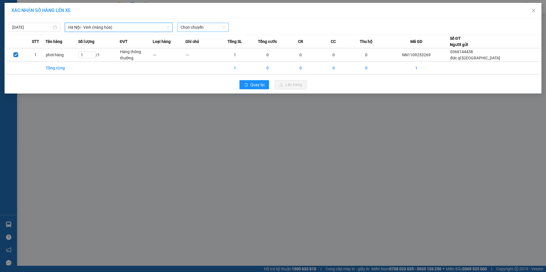
click at [190, 24] on span "Chọn chuyến" at bounding box center [203, 27] width 45 height 9
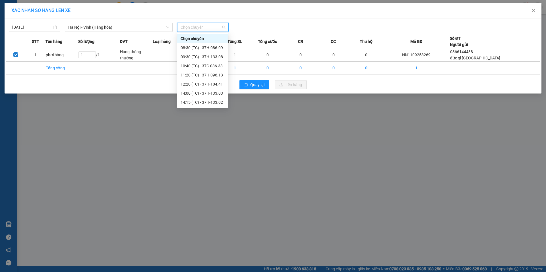
scroll to position [91, 0]
click at [215, 46] on div "22:40 (TC) - 37H-133.00" at bounding box center [203, 48] width 44 height 6
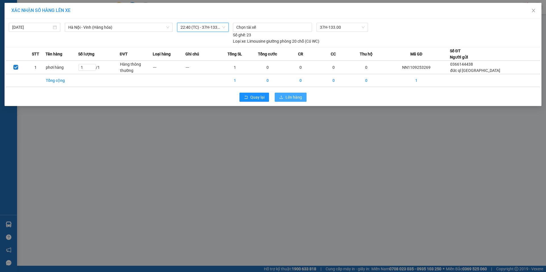
click at [285, 98] on button "Lên hàng" at bounding box center [291, 97] width 32 height 9
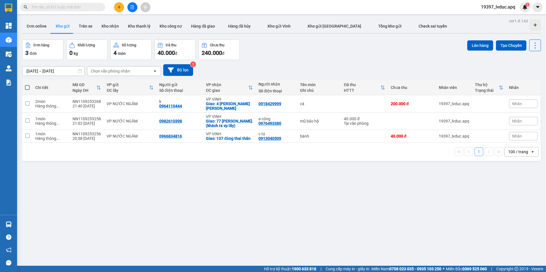
click at [117, 8] on icon "plus" at bounding box center [119, 7] width 4 height 4
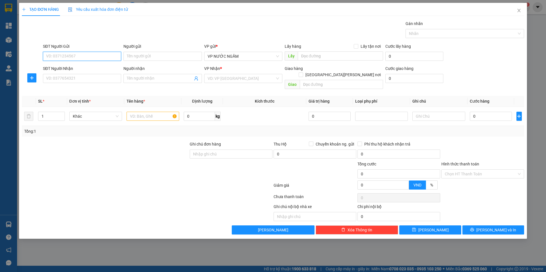
paste input "0983493689"
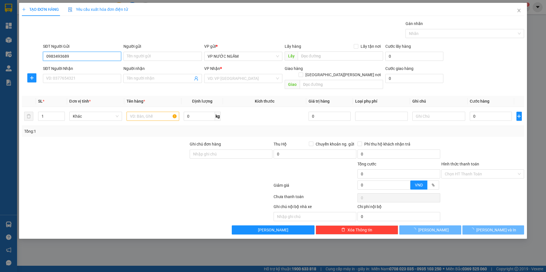
click at [83, 55] on input "0983493689" at bounding box center [82, 56] width 78 height 9
type input "0983493689"
click at [75, 66] on div "SĐT Người Nhận" at bounding box center [82, 68] width 78 height 6
click at [75, 74] on input "SĐT Người Nhận" at bounding box center [82, 78] width 78 height 9
click at [77, 61] on div "SĐT Người Gửi 0983493689" at bounding box center [82, 53] width 78 height 20
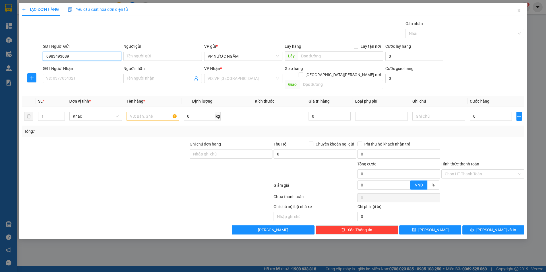
click at [77, 59] on input "0983493689" at bounding box center [82, 56] width 78 height 9
click at [75, 67] on div "0983493689 - [GEOGRAPHIC_DATA]" at bounding box center [81, 68] width 71 height 6
type input "[GEOGRAPHIC_DATA]"
click at [79, 77] on input "SĐT Người Nhận" at bounding box center [82, 78] width 78 height 9
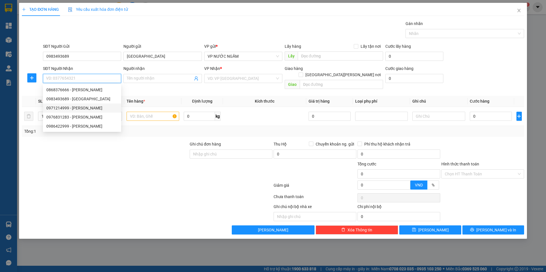
click at [79, 110] on div "0971214999 - [PERSON_NAME]" at bounding box center [81, 108] width 71 height 6
type input "0971214999"
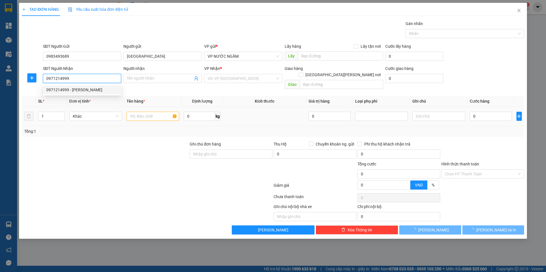
type input "nam vinh"
checkbox input "true"
type input "kh nhận vp"
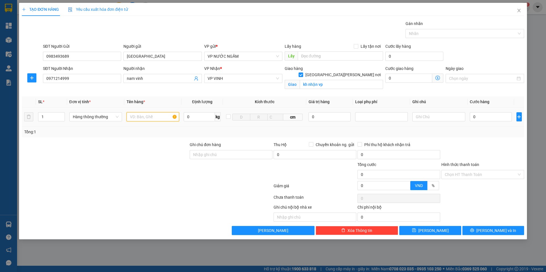
click at [134, 116] on input "text" at bounding box center [153, 116] width 53 height 9
click at [394, 119] on div at bounding box center [382, 117] width 50 height 7
type input "lk"
click at [378, 126] on div "Hàng giá trị cao" at bounding box center [382, 128] width 46 height 6
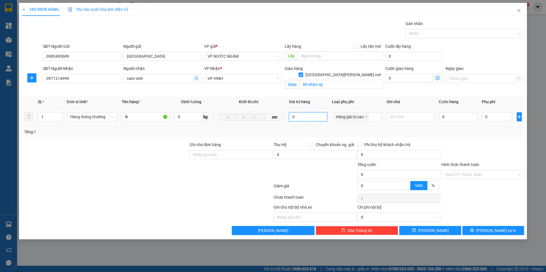
click at [315, 117] on input "0" at bounding box center [308, 116] width 38 height 9
type input "1.000.000"
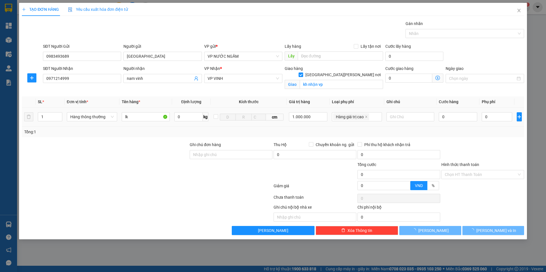
click at [454, 122] on div "0" at bounding box center [458, 116] width 39 height 11
type input "5.000"
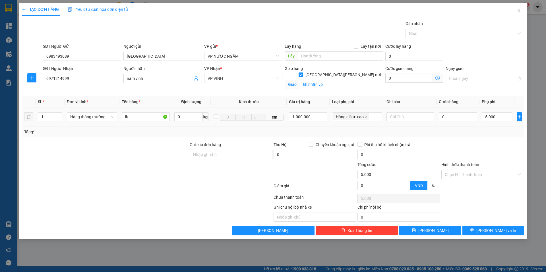
click at [450, 122] on div "0" at bounding box center [458, 116] width 39 height 11
click at [450, 121] on input "0" at bounding box center [458, 116] width 39 height 9
type input "5"
type input "5.005"
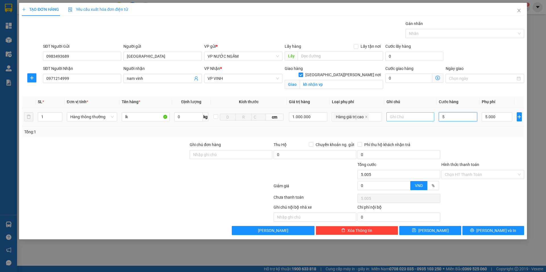
type input "50"
type input "5.050"
type input "50.000"
type input "55.000"
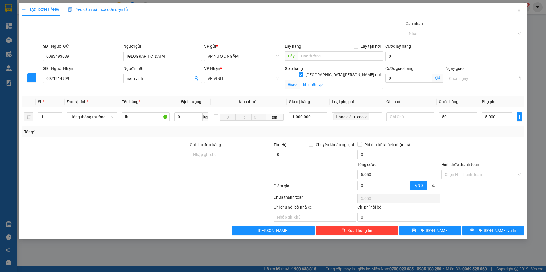
type input "55.000"
drag, startPoint x: 421, startPoint y: 146, endPoint x: 468, endPoint y: 170, distance: 53.1
click at [422, 147] on div "Phí thu hộ khách nhận trả" at bounding box center [399, 145] width 83 height 6
click at [494, 231] on span "[PERSON_NAME] và In" at bounding box center [497, 231] width 40 height 6
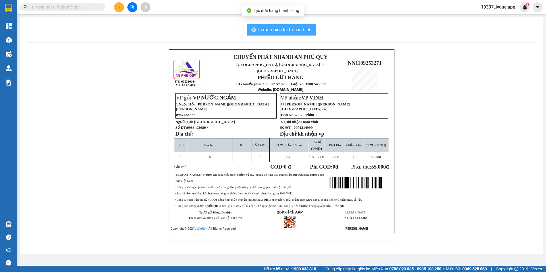
click at [301, 24] on button "In mẫu biên lai tự cấu hình" at bounding box center [281, 29] width 69 height 11
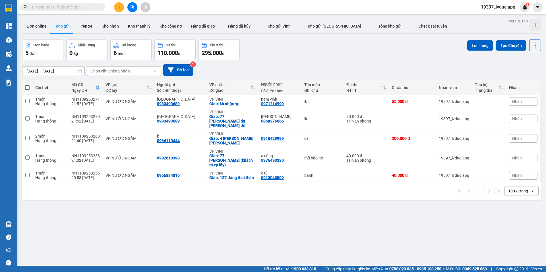
click at [56, 4] on input "text" at bounding box center [64, 7] width 67 height 6
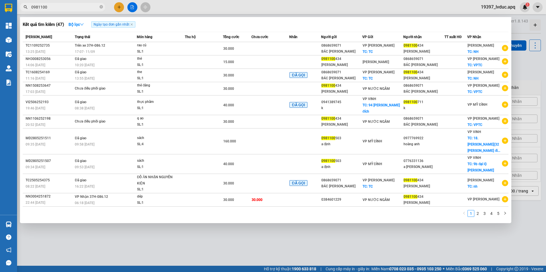
type input "0981100"
click at [117, 9] on div at bounding box center [273, 136] width 546 height 272
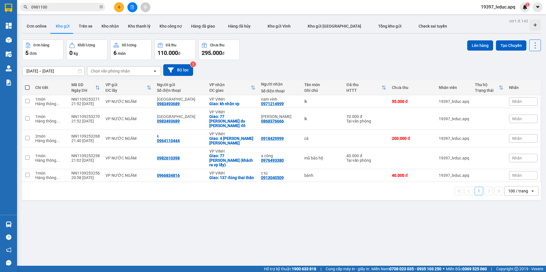
click at [117, 9] on icon "plus" at bounding box center [119, 7] width 4 height 4
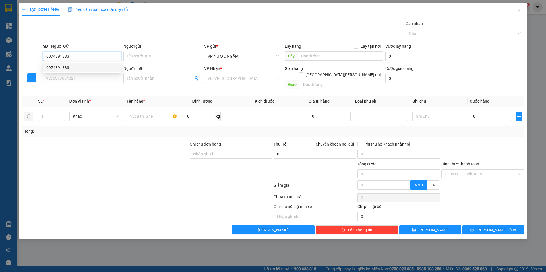
click at [71, 68] on div "0974891883" at bounding box center [81, 68] width 71 height 6
type input "0974891883"
drag, startPoint x: 65, startPoint y: 77, endPoint x: 82, endPoint y: 81, distance: 16.6
click at [65, 77] on input "SĐT Người Nhận" at bounding box center [82, 78] width 78 height 9
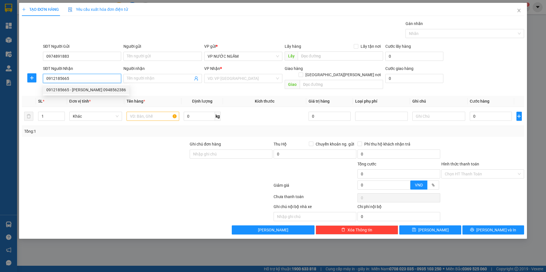
click at [86, 88] on div "0912185665 - [PERSON_NAME] 0948562386" at bounding box center [86, 90] width 80 height 6
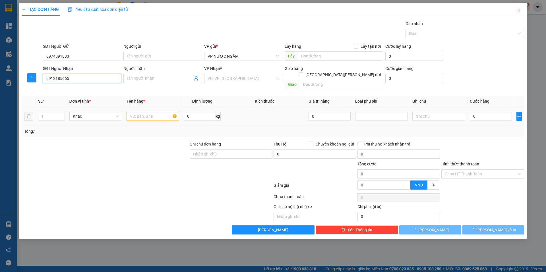
type input "0912185665"
click at [135, 112] on input "text" at bounding box center [153, 116] width 53 height 9
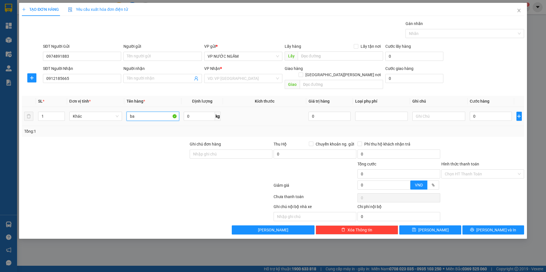
type input "ban"
type input "ngọc 0948562386"
checkbox input "true"
type input "89 [PERSON_NAME]"
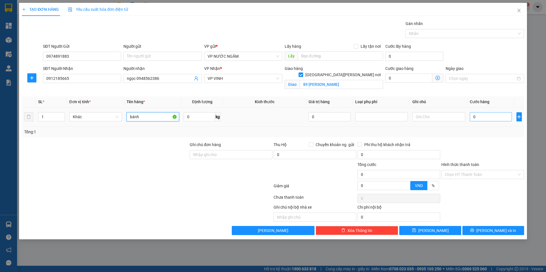
type input "bánh"
click at [492, 117] on input "0" at bounding box center [491, 116] width 42 height 9
type input "4"
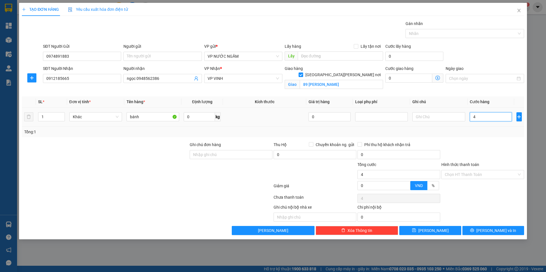
type input "40"
type input "40.000"
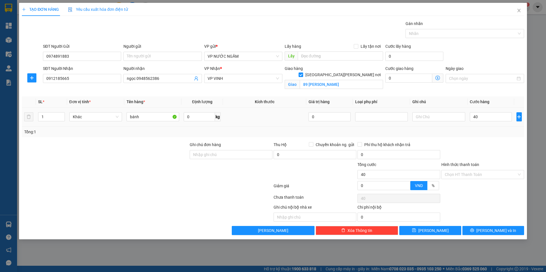
type input "40.000"
drag, startPoint x: 479, startPoint y: 125, endPoint x: 473, endPoint y: 142, distance: 18.4
click at [478, 126] on td "40.000" at bounding box center [491, 117] width 47 height 19
click at [474, 231] on icon "printer" at bounding box center [472, 231] width 4 height 4
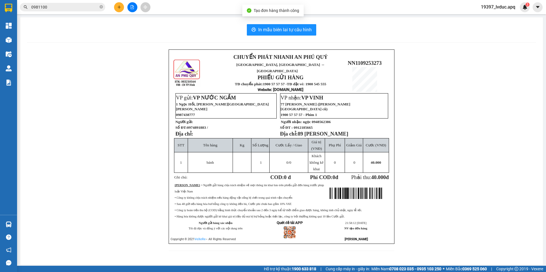
click at [293, 22] on div "In mẫu biên lai tự [PERSON_NAME] CHUYỂN PHÁT NHANH AN [GEOGRAPHIC_DATA][PERSON_…" at bounding box center [281, 141] width 523 height 248
click at [297, 29] on span "In mẫu biên lai tự cấu hình" at bounding box center [285, 29] width 54 height 7
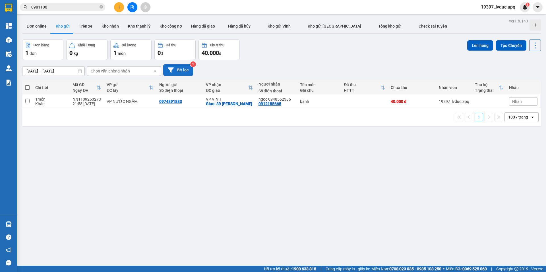
click at [179, 67] on button "Bộ lọc" at bounding box center [178, 70] width 30 height 12
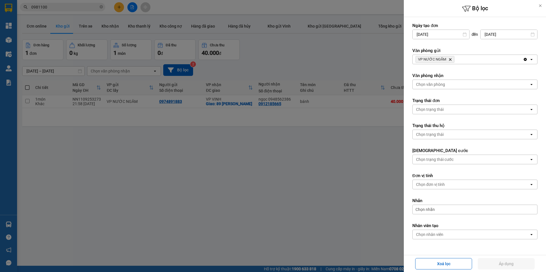
click at [462, 61] on div "VP NƯỚC NGẦM Delete" at bounding box center [468, 59] width 110 height 9
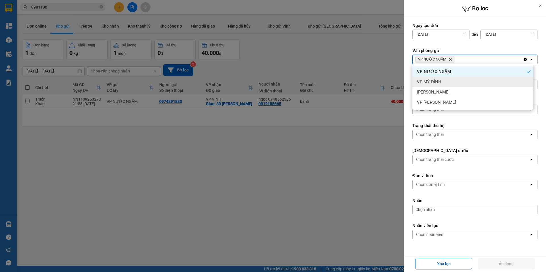
click at [441, 79] on span "VP MỸ ĐÌNH" at bounding box center [429, 82] width 24 height 6
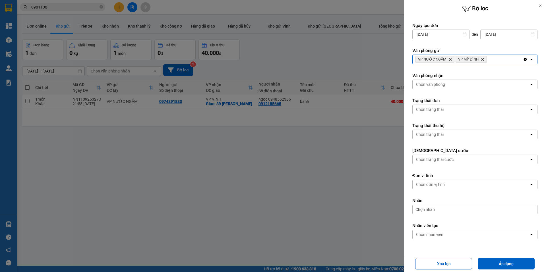
drag, startPoint x: 504, startPoint y: 60, endPoint x: 497, endPoint y: 64, distance: 7.3
click at [503, 61] on div "VP NƯỚC NGẦM Delete VP MỸ ĐÌNH Delete" at bounding box center [468, 59] width 110 height 9
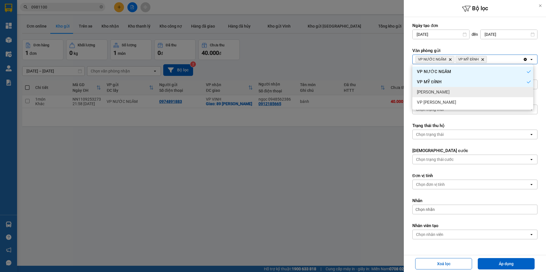
drag, startPoint x: 497, startPoint y: 64, endPoint x: 494, endPoint y: 68, distance: 5.1
click at [459, 91] on div "[PERSON_NAME]" at bounding box center [473, 92] width 121 height 10
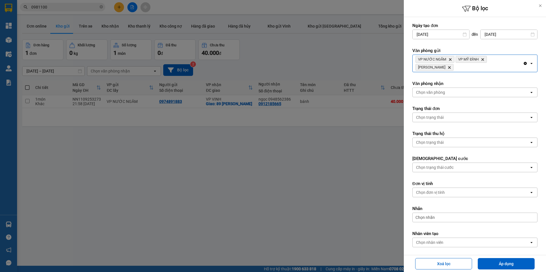
click at [500, 59] on div "VP NƯỚC NGẦM Delete VP MỸ ĐÌNH Delete VP NGỌC HỒI Delete" at bounding box center [468, 63] width 110 height 17
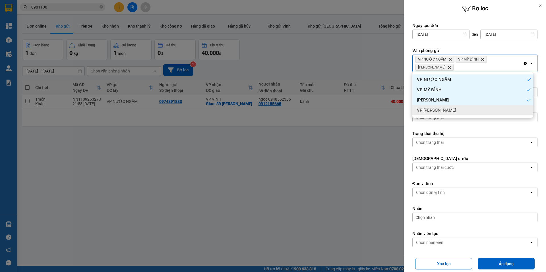
click at [460, 113] on div "VP [PERSON_NAME]" at bounding box center [473, 110] width 121 height 10
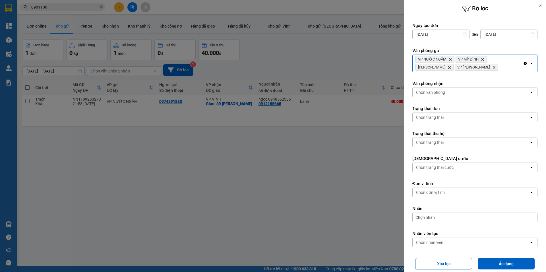
click at [454, 95] on div "Chọn văn phòng" at bounding box center [471, 92] width 117 height 9
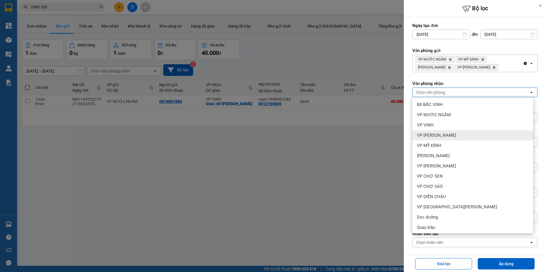
click at [439, 140] on div "VP [PERSON_NAME]" at bounding box center [473, 135] width 121 height 10
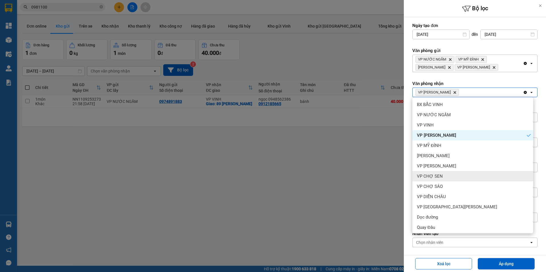
click at [433, 176] on span "VP CHỢ SEN" at bounding box center [430, 177] width 26 height 6
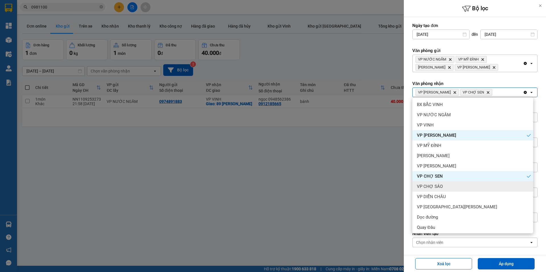
click at [432, 184] on div "VP CHỢ SÁO" at bounding box center [473, 187] width 121 height 10
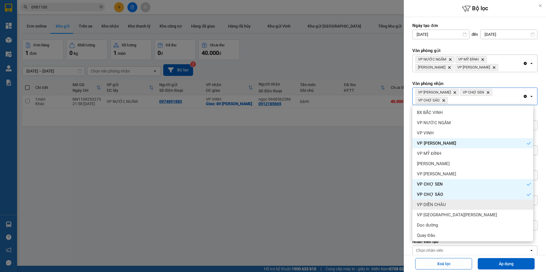
click at [437, 201] on div "VP DIỄN CHÂU" at bounding box center [473, 205] width 121 height 10
click at [437, 212] on div "VP [GEOGRAPHIC_DATA][PERSON_NAME]" at bounding box center [473, 215] width 121 height 10
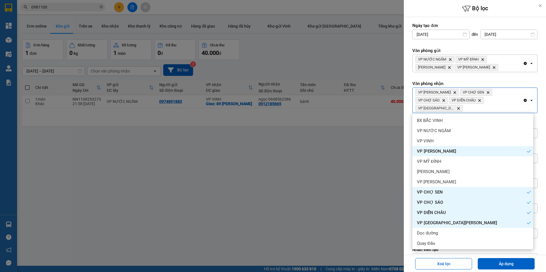
scroll to position [42, 0]
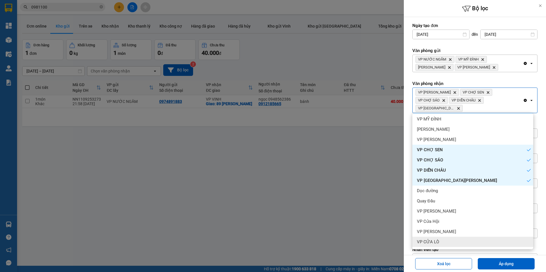
click at [433, 241] on span "VP CỬA LÒ" at bounding box center [428, 242] width 22 height 6
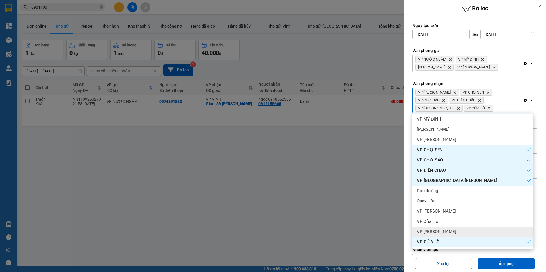
drag, startPoint x: 433, startPoint y: 241, endPoint x: 435, endPoint y: 235, distance: 6.8
click at [435, 235] on div "VP [PERSON_NAME]" at bounding box center [473, 232] width 121 height 10
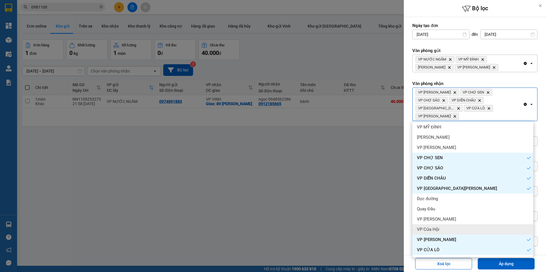
click at [434, 229] on span "VP Cửa Hội" at bounding box center [428, 230] width 22 height 6
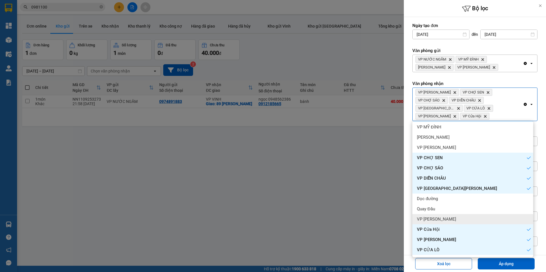
click at [437, 223] on div "VP [PERSON_NAME]" at bounding box center [473, 219] width 121 height 10
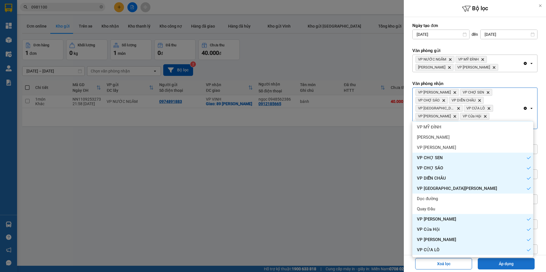
click at [498, 263] on button "Áp dụng" at bounding box center [506, 263] width 57 height 11
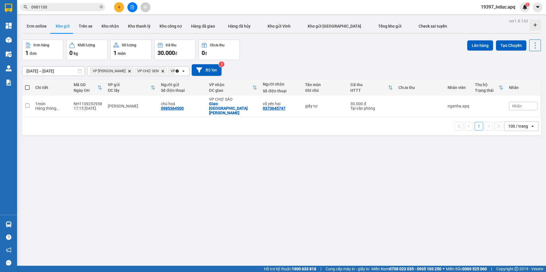
click at [82, 9] on input "0981100" at bounding box center [64, 7] width 67 height 6
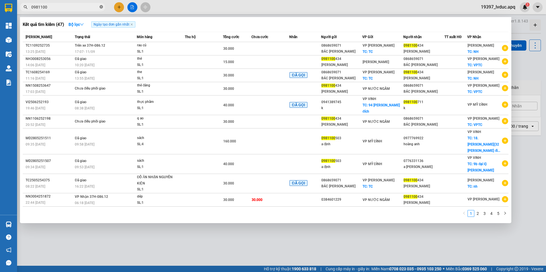
click at [102, 7] on icon "close-circle" at bounding box center [101, 6] width 3 height 3
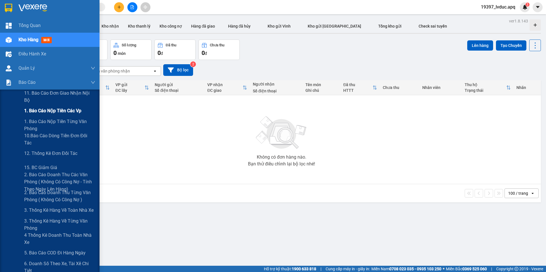
click at [29, 106] on div "1. Báo cáo nộp tiền các vp" at bounding box center [59, 111] width 71 height 14
